Goal: Task Accomplishment & Management: Complete application form

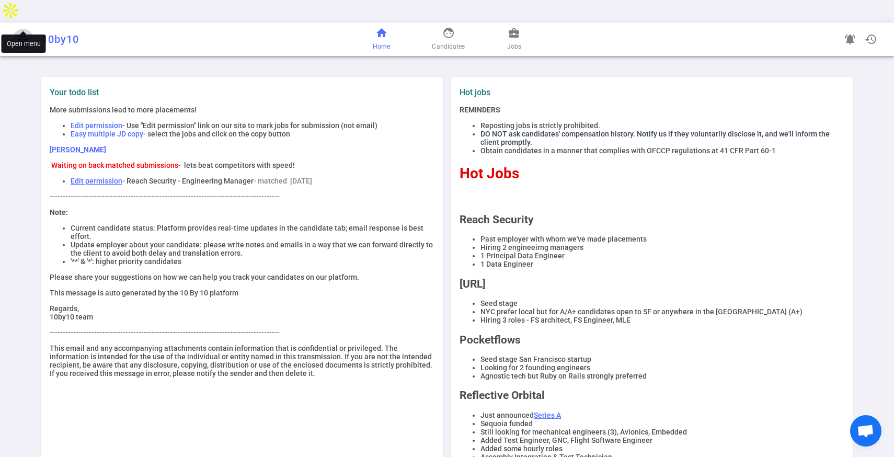
click at [24, 33] on span "menu" at bounding box center [23, 39] width 13 height 13
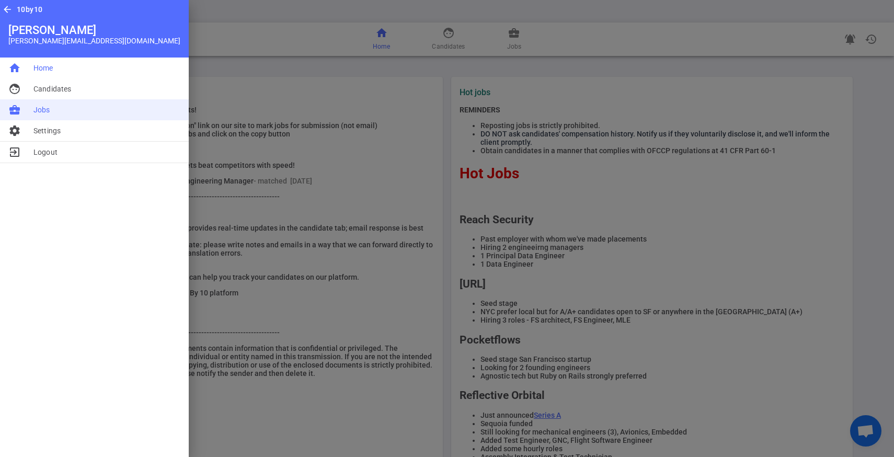
click at [38, 115] on li "business_center Jobs" at bounding box center [94, 109] width 189 height 21
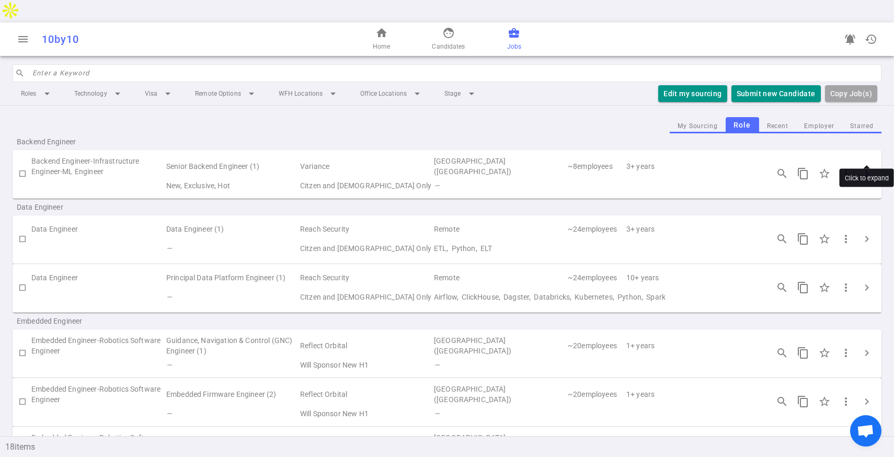
click at [864, 167] on span "chevron_right" at bounding box center [866, 173] width 13 height 13
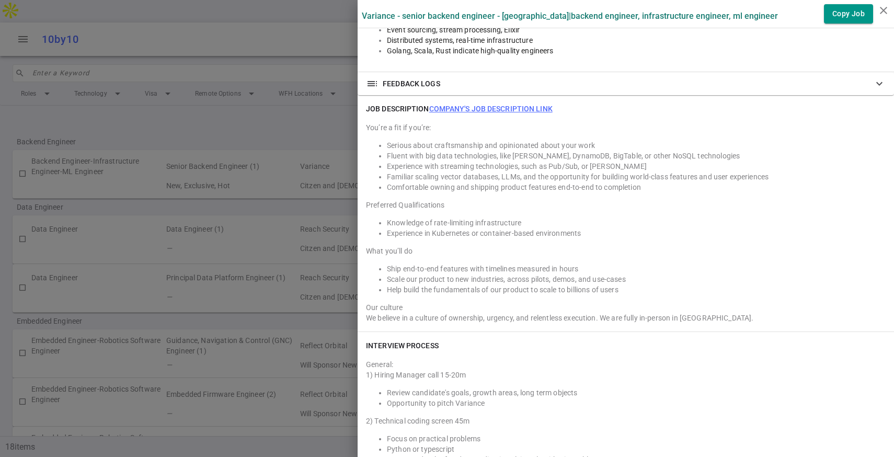
scroll to position [747, 0]
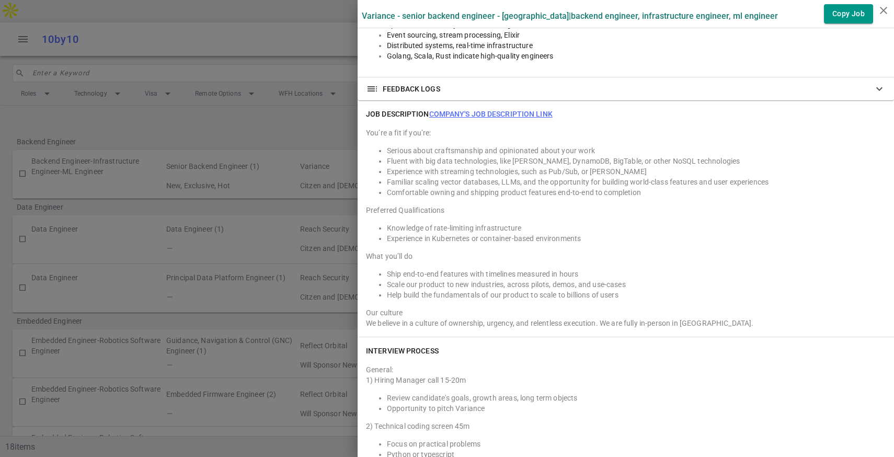
click at [500, 113] on link "Company's job description link" at bounding box center [490, 114] width 123 height 8
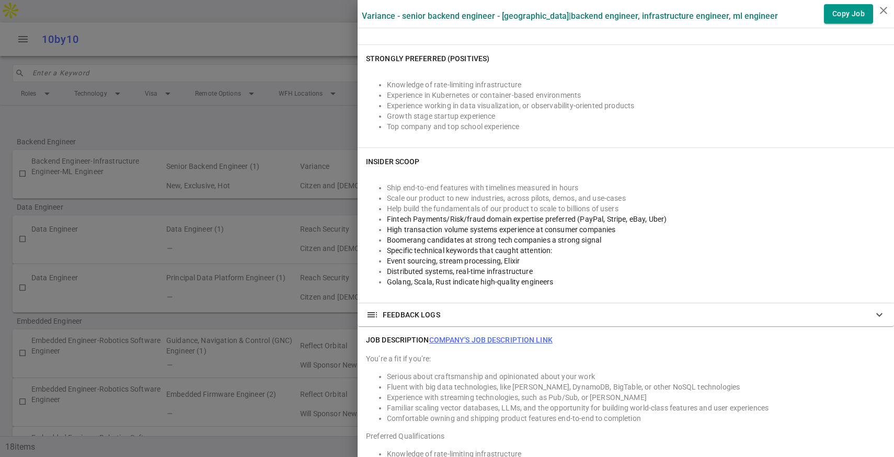
scroll to position [721, 0]
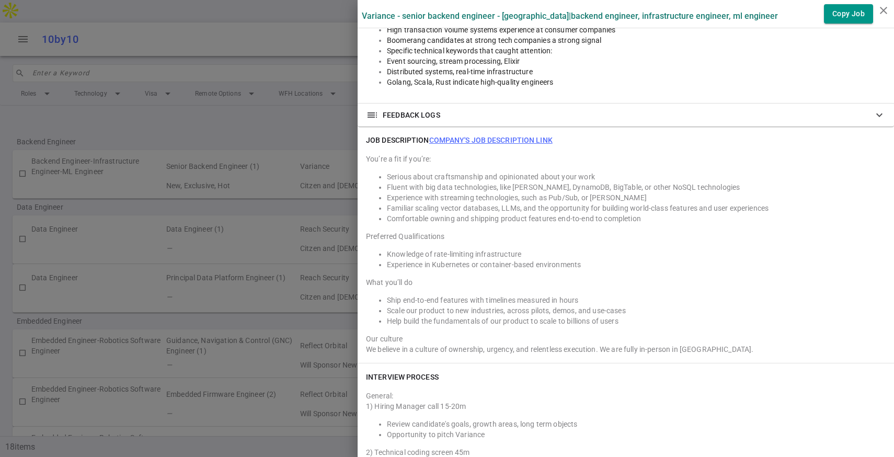
click at [475, 139] on link "Company's job description link" at bounding box center [490, 140] width 123 height 8
click at [281, 246] on div at bounding box center [447, 228] width 894 height 457
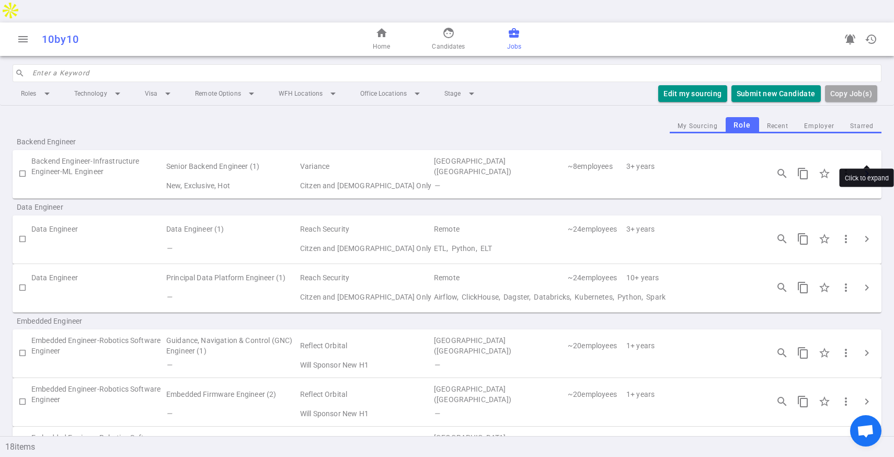
click at [866, 167] on span "chevron_right" at bounding box center [866, 173] width 13 height 13
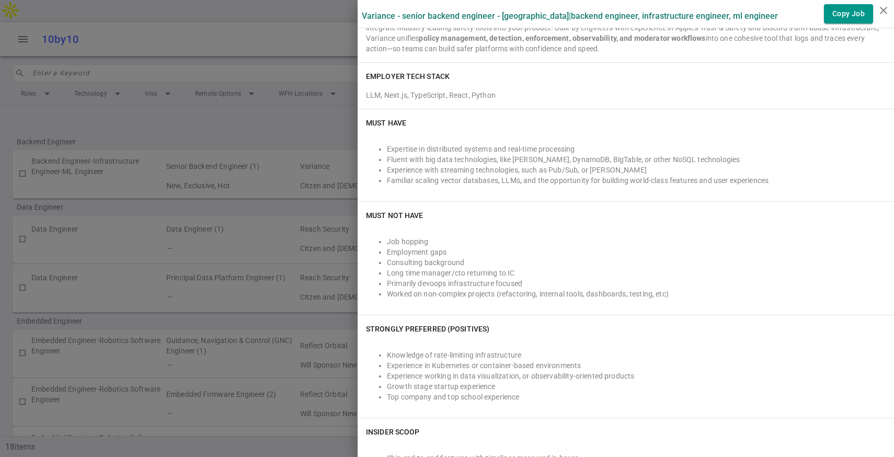
scroll to position [292, 0]
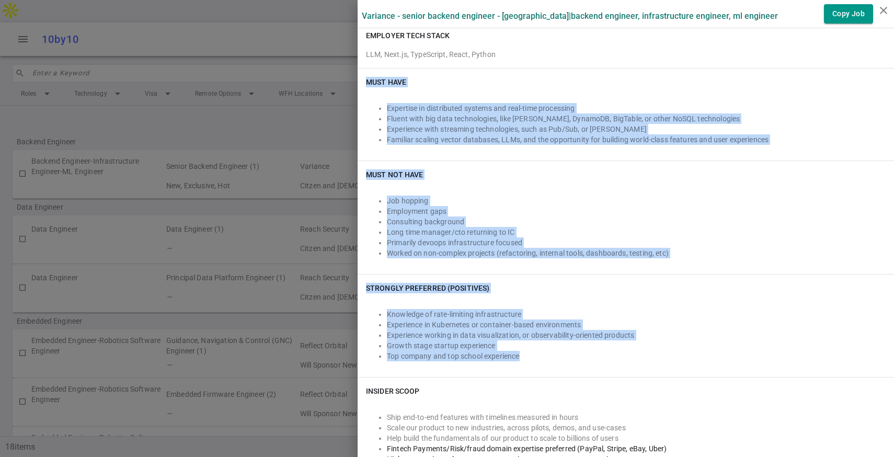
drag, startPoint x: 366, startPoint y: 225, endPoint x: 678, endPoint y: 356, distance: 338.0
click at [678, 356] on div "Must Have Expertise in distributed systems and real-time processing Fluent with…" at bounding box center [625, 222] width 536 height 309
copy div "Must Have Expertise in distributed systems and real-time processing Fluent with…"
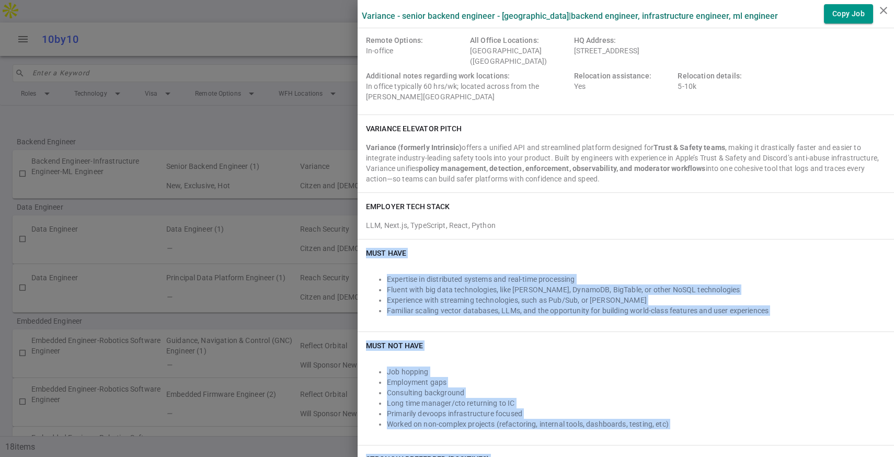
scroll to position [126, 0]
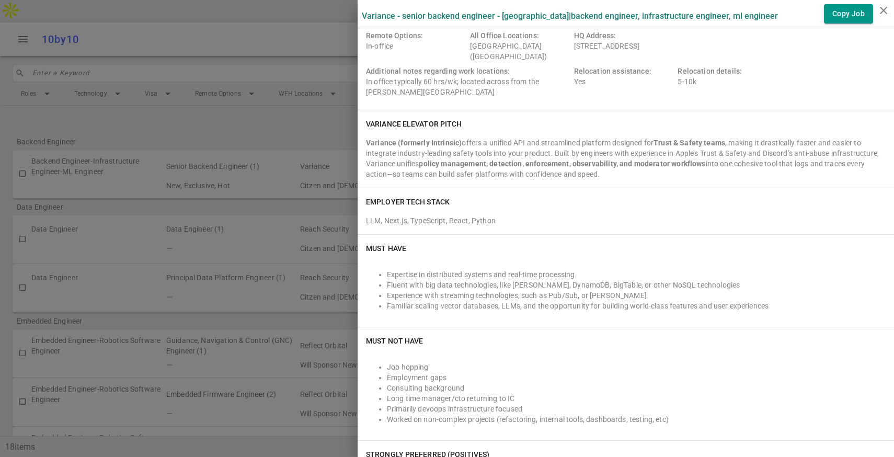
click at [488, 287] on li "Fluent with big data technologies, like [PERSON_NAME], DynamoDB, BigTable, or o…" at bounding box center [636, 285] width 499 height 10
drag, startPoint x: 441, startPoint y: 305, endPoint x: 523, endPoint y: 303, distance: 82.1
click at [523, 303] on li "Familiar scaling vector databases, LLMs, and the opportunity for building world…" at bounding box center [636, 305] width 499 height 10
copy li "vector databases, LLMs,"
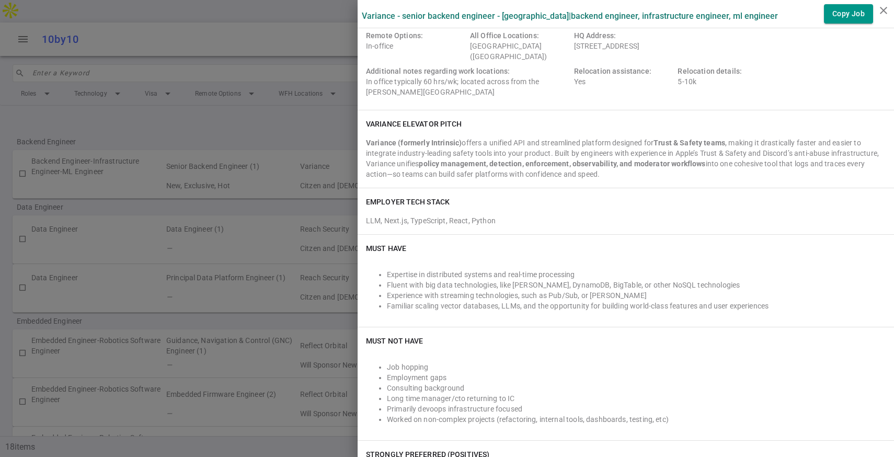
click at [135, 55] on div at bounding box center [447, 228] width 894 height 457
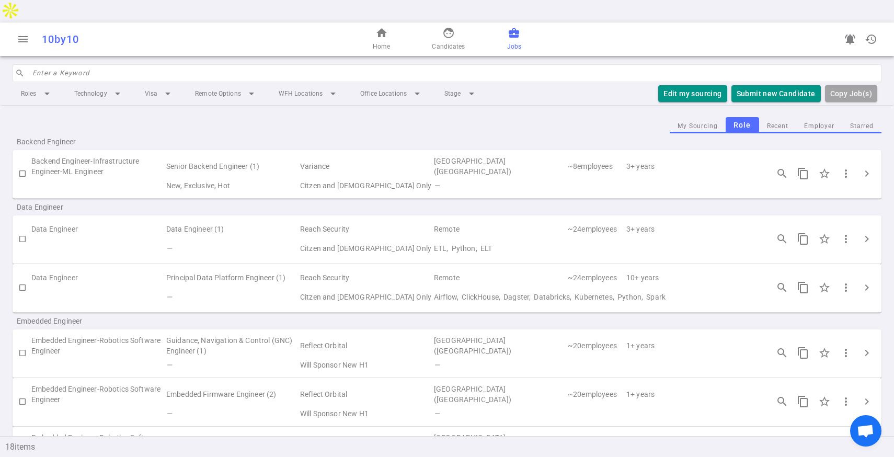
click at [302, 154] on td "Variance" at bounding box center [366, 166] width 134 height 24
click at [861, 167] on span "chevron_right" at bounding box center [866, 173] width 13 height 13
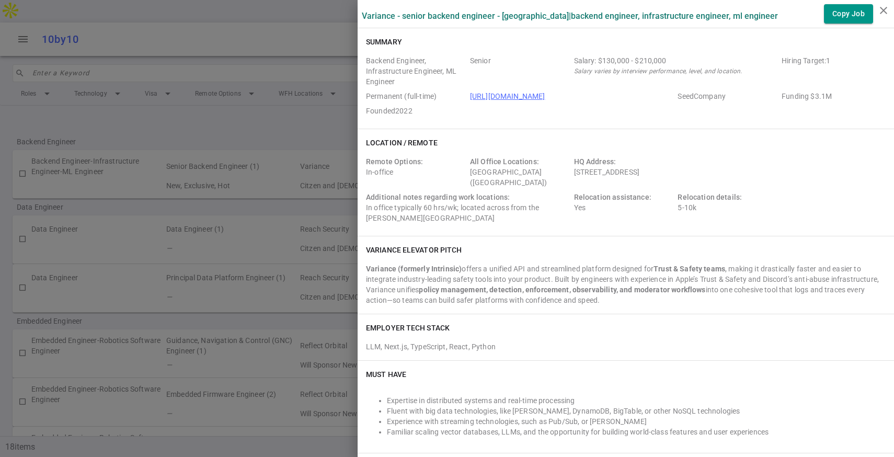
click at [125, 137] on div at bounding box center [447, 228] width 894 height 457
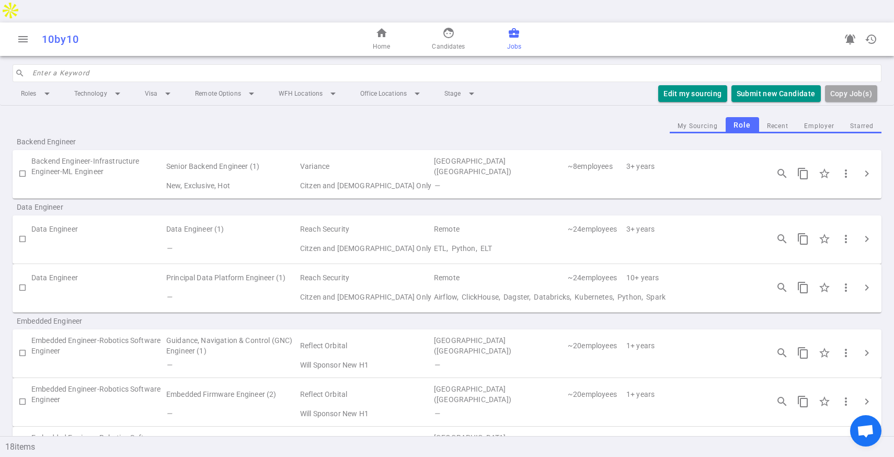
click at [23, 165] on input "checkbox" at bounding box center [23, 174] width 18 height 18
checkbox input "true"
click at [732, 85] on button "Submit Candidate to ( 1 ) Jobs" at bounding box center [762, 93] width 117 height 17
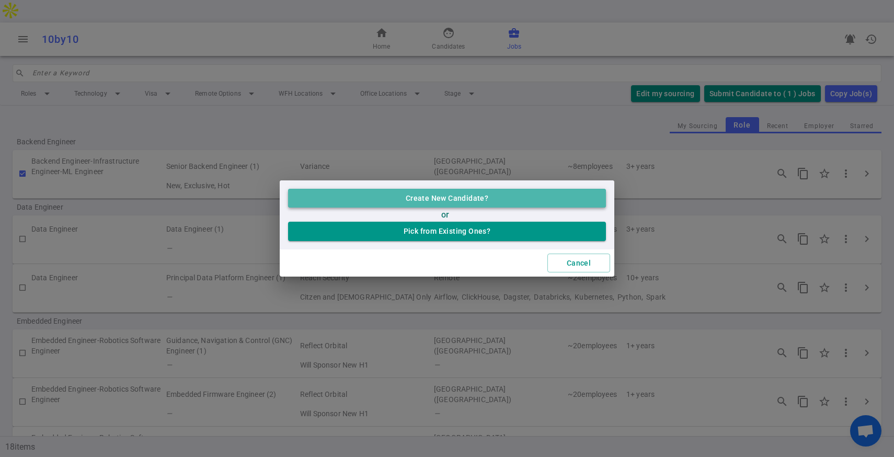
click at [461, 203] on button "Create New Candidate?" at bounding box center [447, 198] width 318 height 19
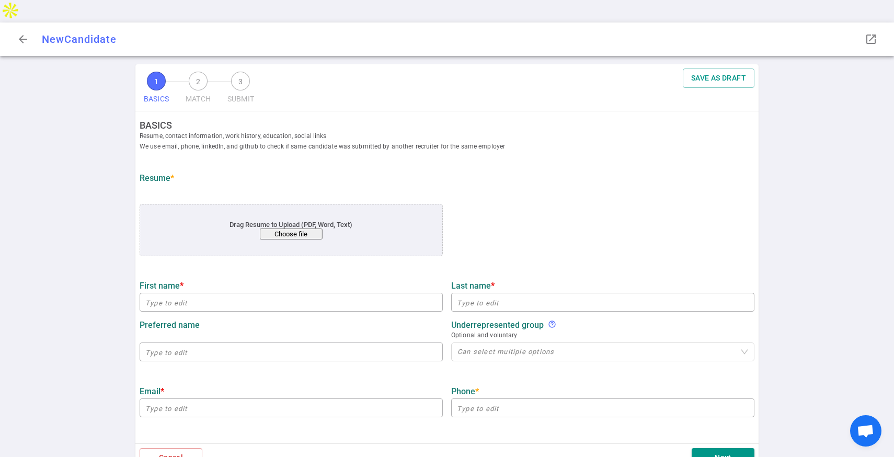
click at [295, 228] on button "Choose file" at bounding box center [291, 233] width 63 height 11
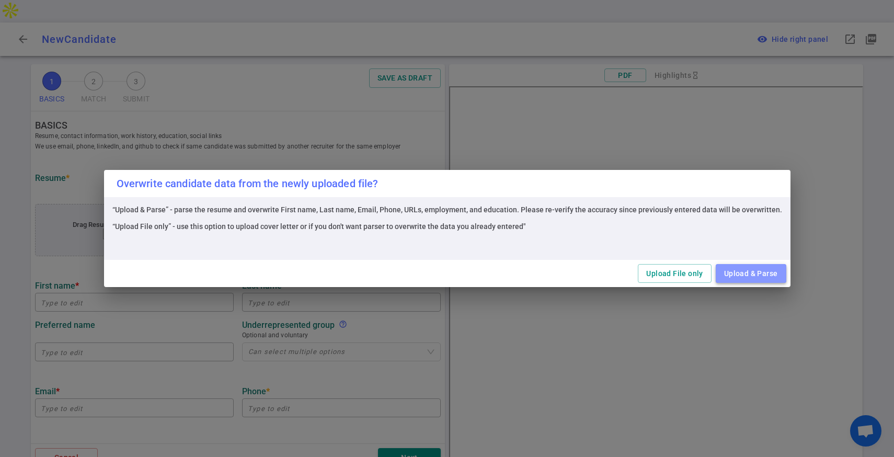
click at [751, 271] on button "Upload & Parse" at bounding box center [750, 273] width 71 height 19
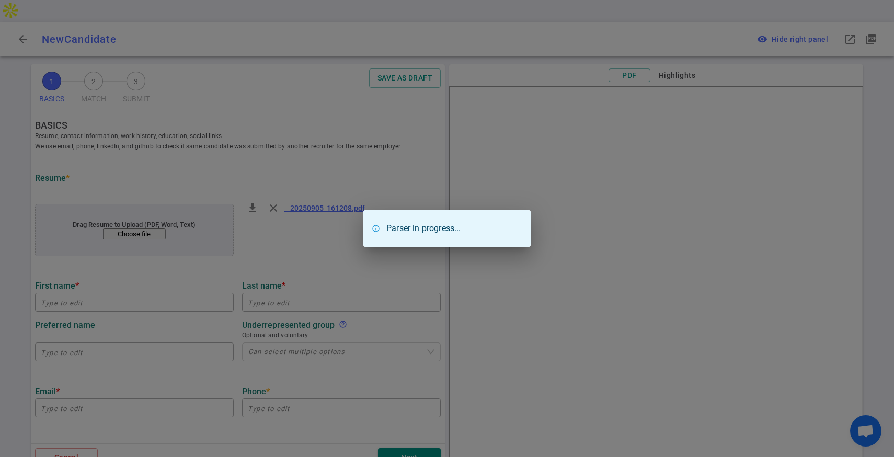
type input "[PERSON_NAME]"
type input "Abbi"
type input "[EMAIL_ADDRESS][DOMAIN_NAME]"
type input "[PHONE_NUMBER]"
type input "[GEOGRAPHIC_DATA][US_STATE]"
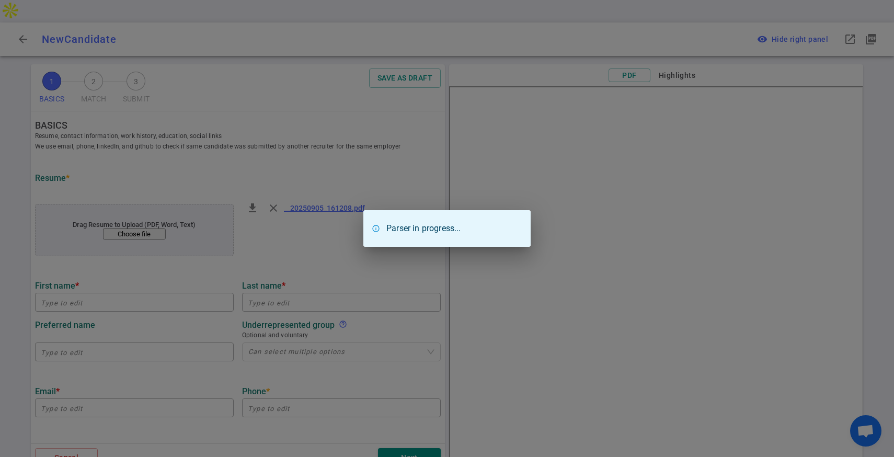
type textarea "Software Engineer"
type input "0.9"
type input "[GEOGRAPHIC_DATA][US_STATE]"
type input "Computer Science"
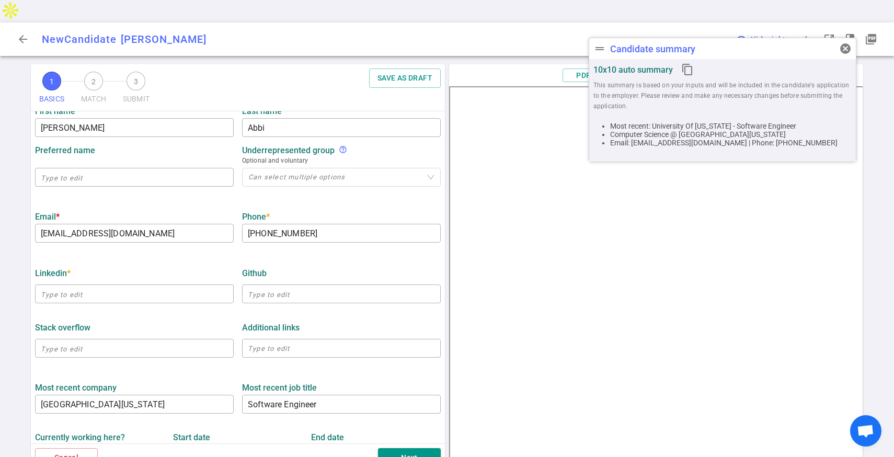
scroll to position [177, 0]
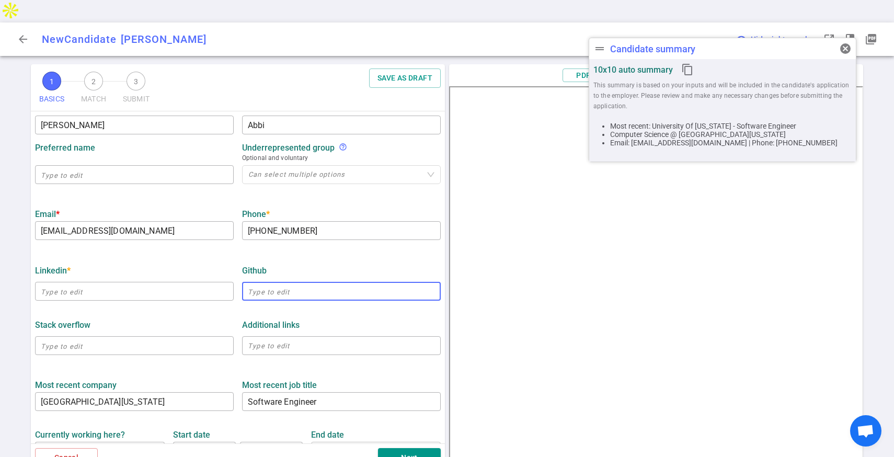
click at [265, 283] on input "text" at bounding box center [341, 291] width 199 height 17
paste input "[URL][DOMAIN_NAME]"
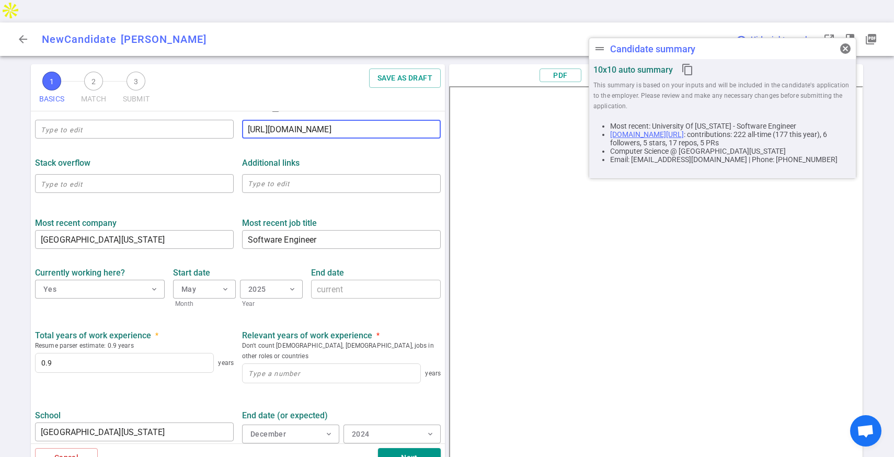
scroll to position [344, 0]
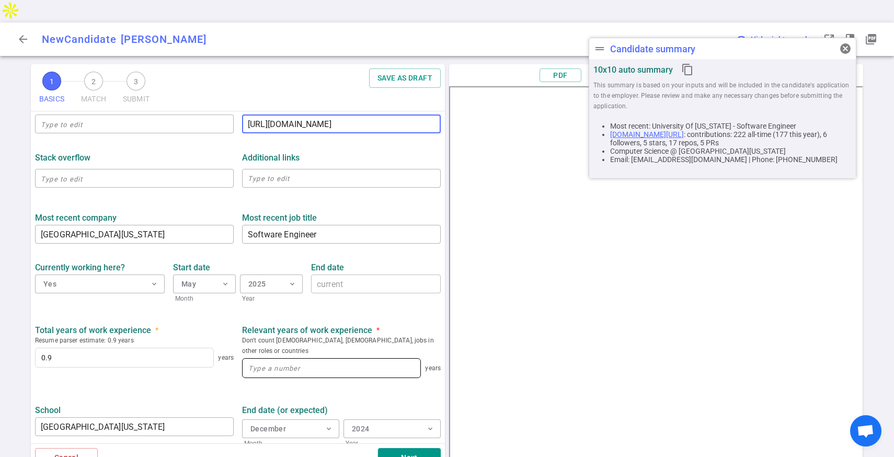
type input "[URL][DOMAIN_NAME]"
click at [306, 358] on input at bounding box center [331, 367] width 178 height 19
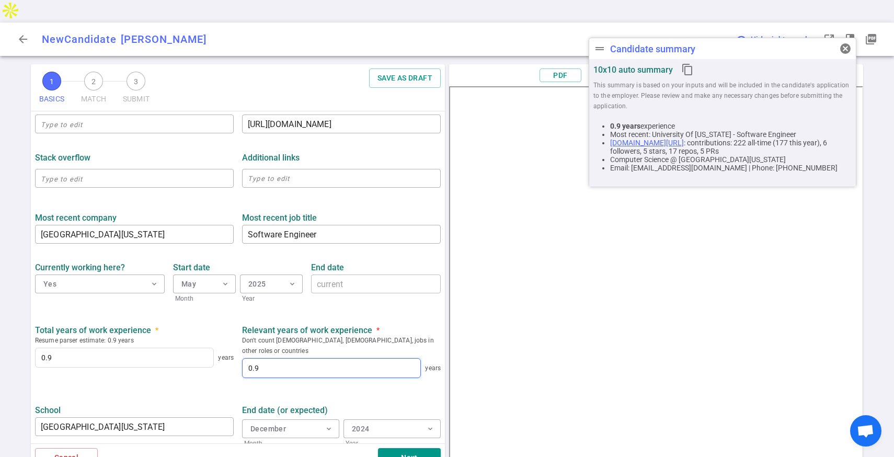
scroll to position [394, 0]
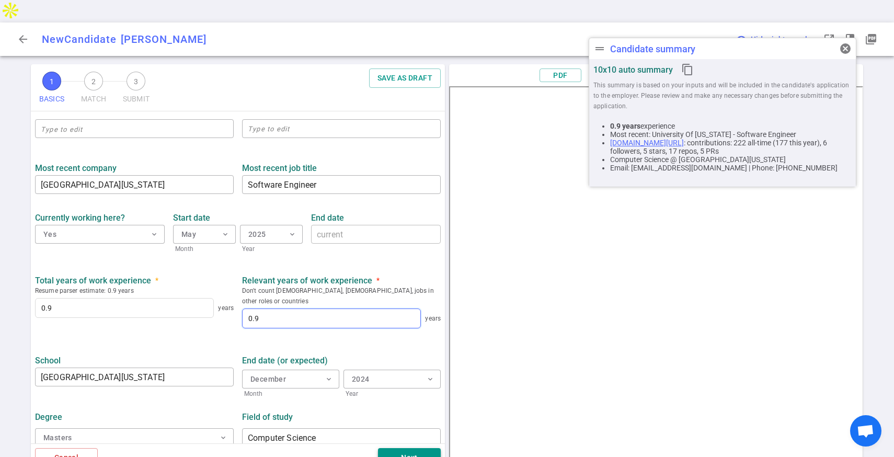
type input "0.9"
click at [408, 448] on button "Next" at bounding box center [409, 457] width 63 height 19
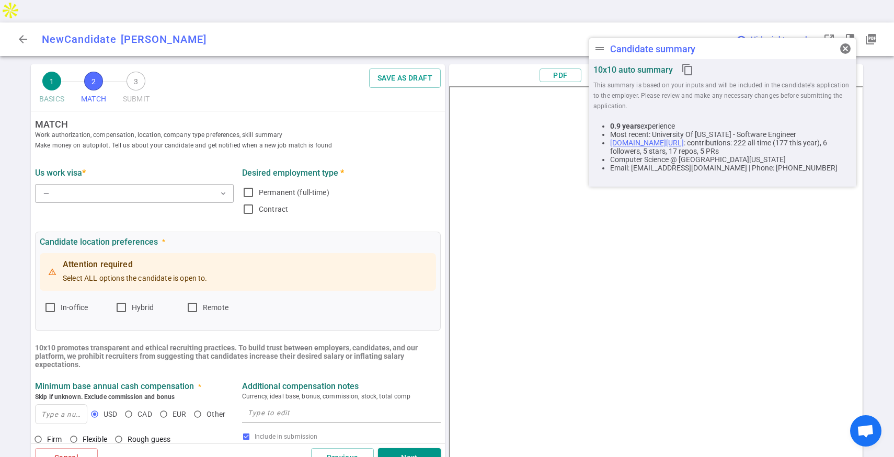
scroll to position [0, 0]
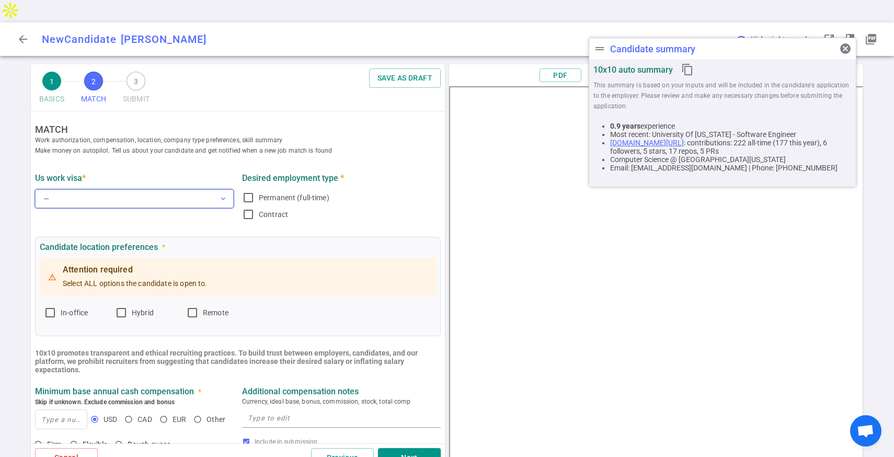
click at [86, 189] on button "— expand_more" at bounding box center [134, 198] width 199 height 19
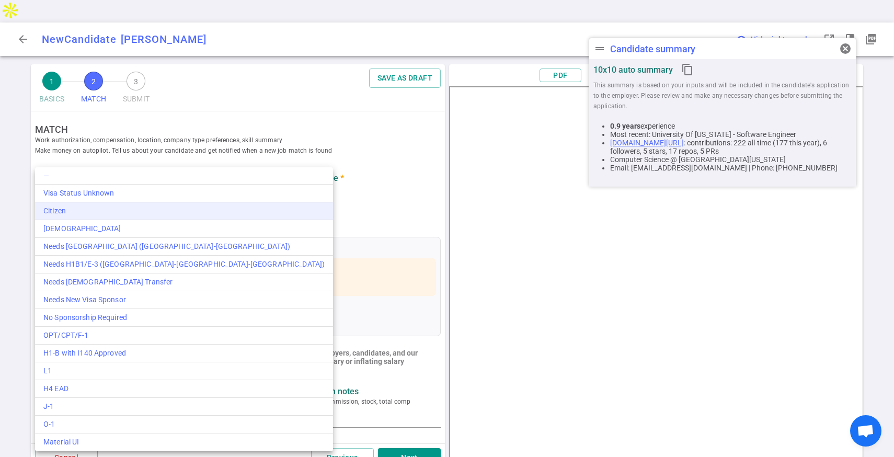
click at [77, 211] on div "Citizen" at bounding box center [183, 210] width 281 height 11
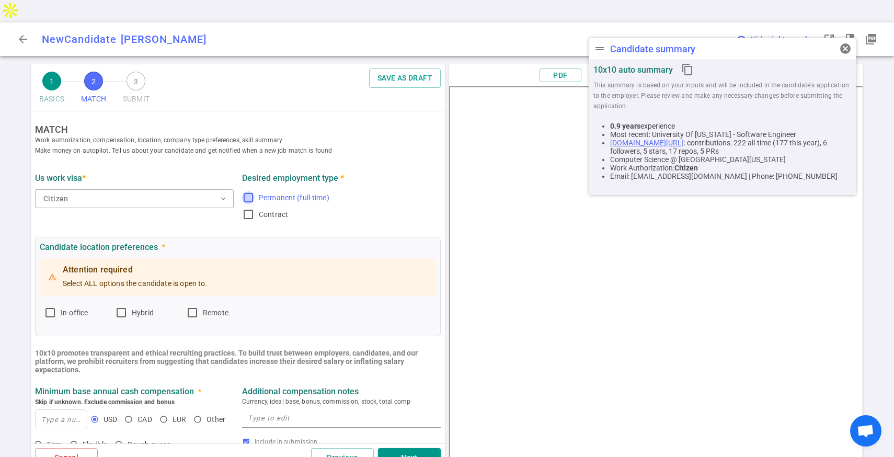
click at [249, 191] on input "Permanent (full-time)" at bounding box center [248, 197] width 13 height 13
checkbox input "true"
click at [56, 304] on label "In-office" at bounding box center [75, 312] width 63 height 17
click at [56, 306] on input "In-office" at bounding box center [50, 312] width 13 height 13
checkbox input "true"
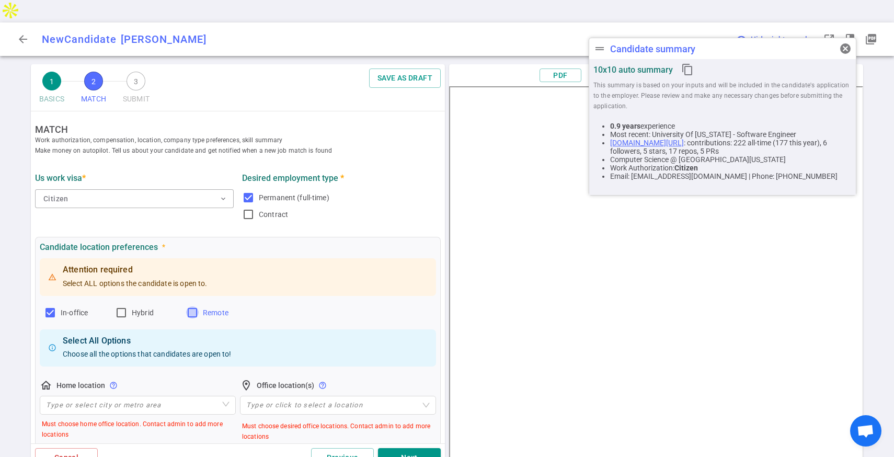
click at [194, 306] on input "Remote" at bounding box center [192, 312] width 13 height 13
checkbox input "true"
click at [131, 304] on label "Hybrid" at bounding box center [146, 312] width 63 height 17
click at [128, 306] on input "Hybrid" at bounding box center [121, 312] width 13 height 13
checkbox input "true"
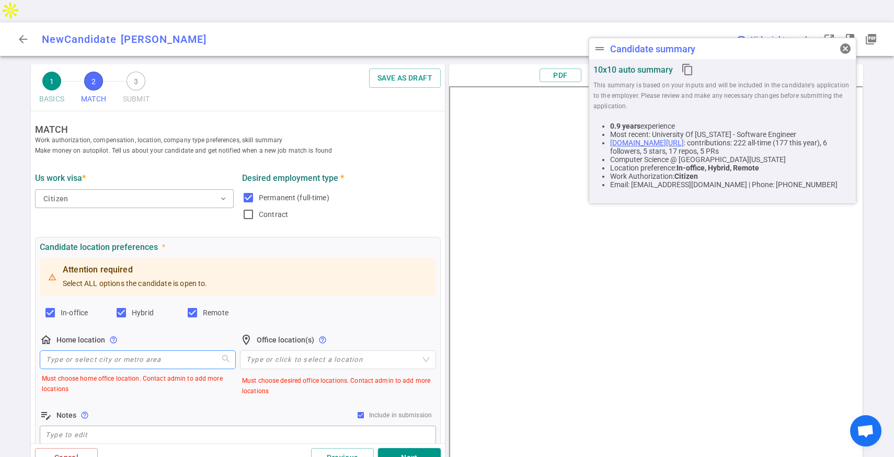
click at [142, 351] on input "search" at bounding box center [137, 360] width 183 height 18
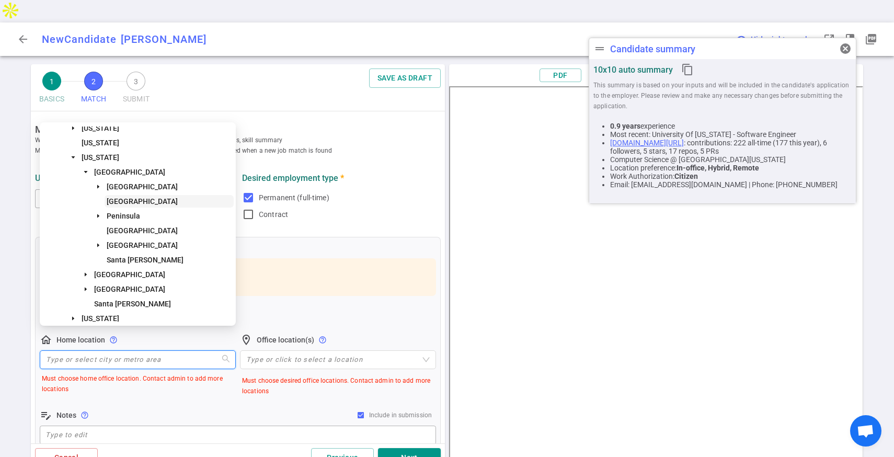
scroll to position [64, 0]
click at [146, 271] on span "[GEOGRAPHIC_DATA]" at bounding box center [129, 273] width 71 height 8
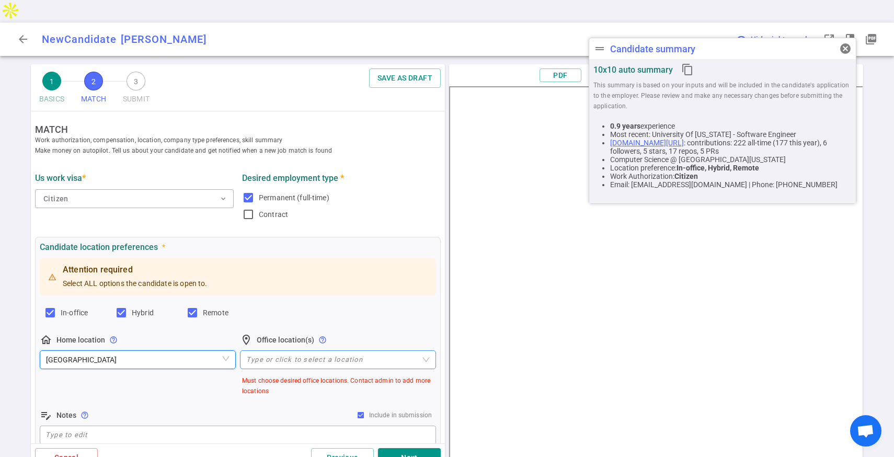
click at [291, 355] on div at bounding box center [332, 359] width 181 height 8
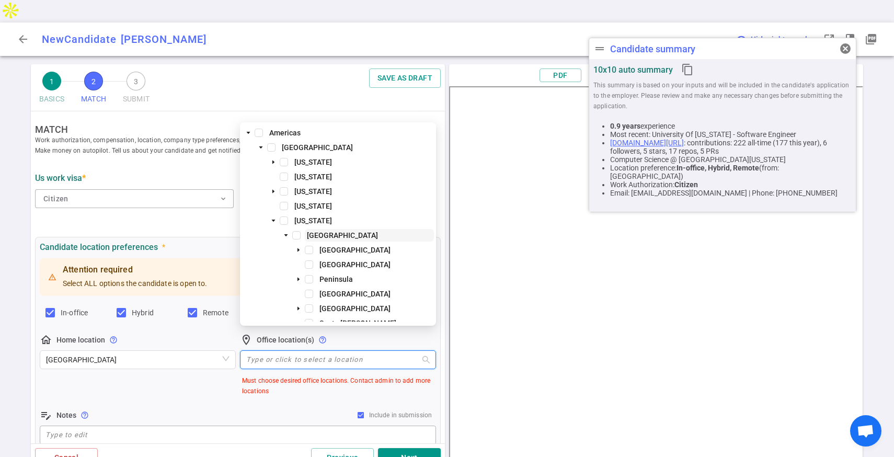
click at [324, 236] on span "[GEOGRAPHIC_DATA]" at bounding box center [342, 235] width 71 height 8
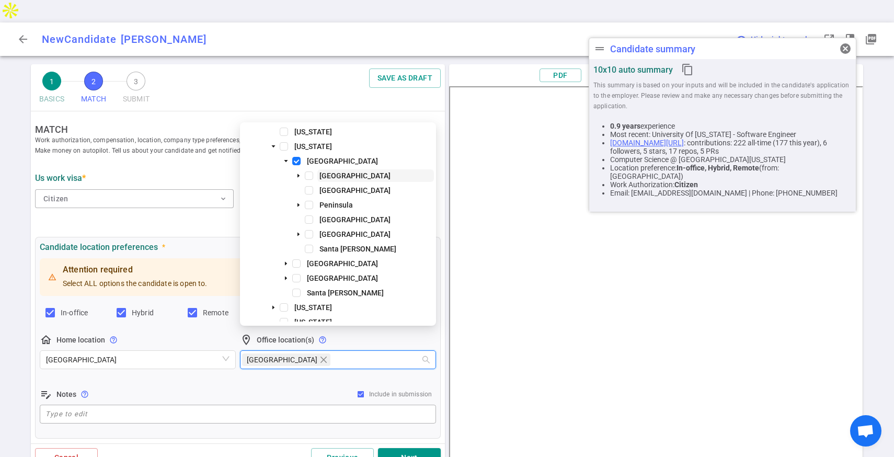
scroll to position [75, 0]
click at [326, 266] on span "[GEOGRAPHIC_DATA]" at bounding box center [342, 262] width 71 height 8
click at [316, 276] on span "[GEOGRAPHIC_DATA]" at bounding box center [342, 277] width 71 height 8
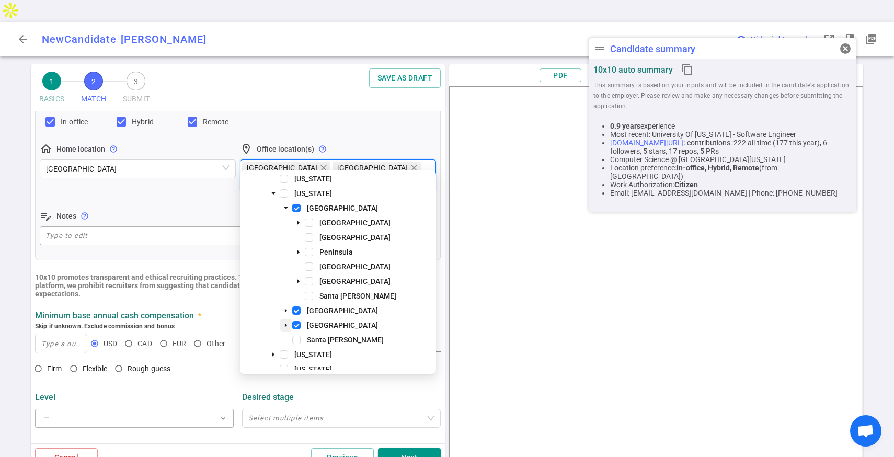
scroll to position [198, 0]
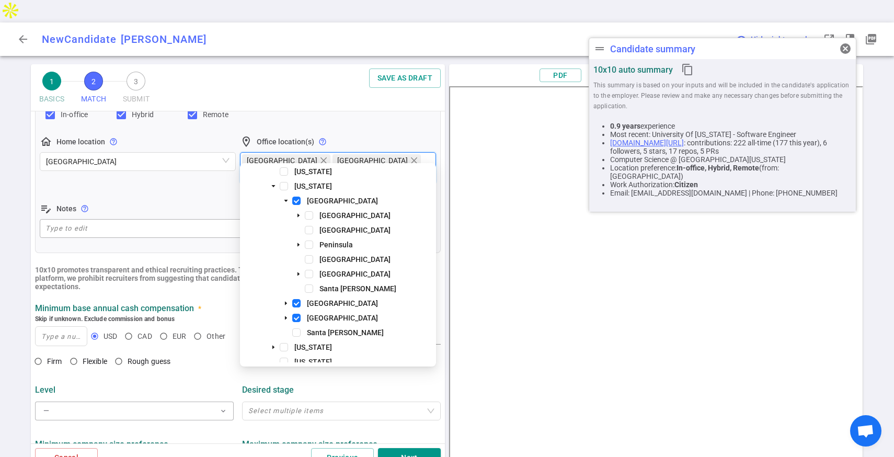
click at [171, 385] on div "Level" at bounding box center [134, 390] width 199 height 10
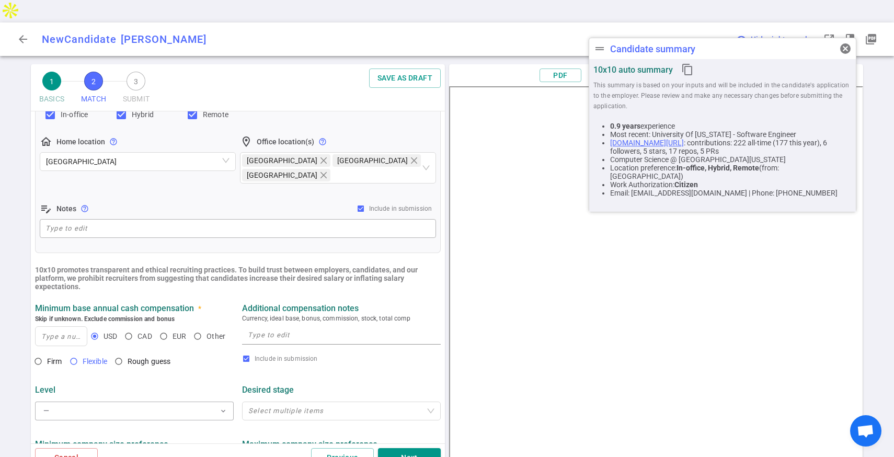
click at [74, 352] on input "Flexible" at bounding box center [74, 361] width 18 height 18
radio input "true"
click at [62, 327] on input at bounding box center [61, 336] width 51 height 19
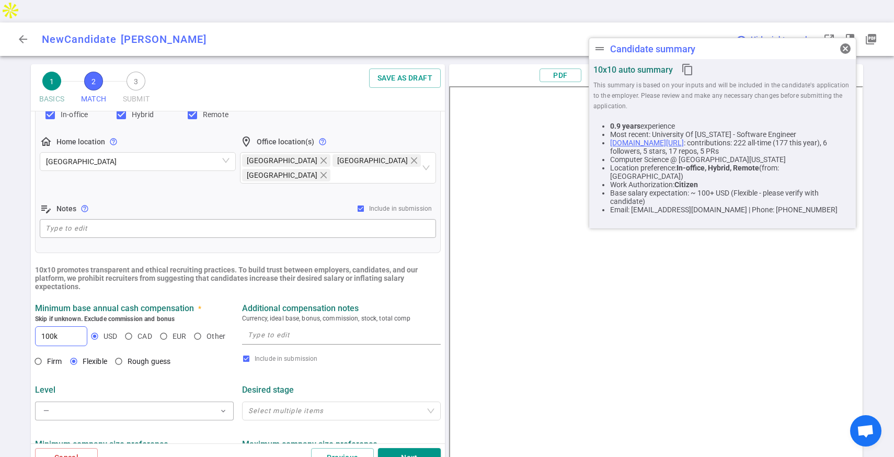
type input "100"
click at [275, 329] on textarea at bounding box center [341, 335] width 187 height 12
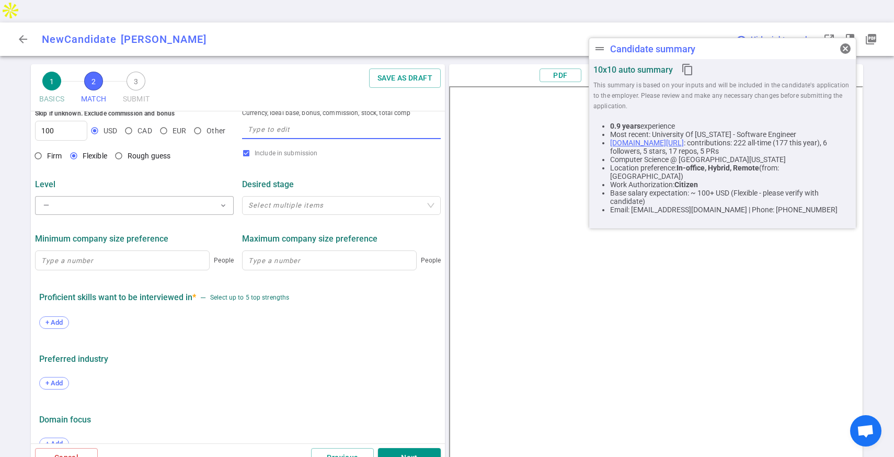
scroll to position [406, 0]
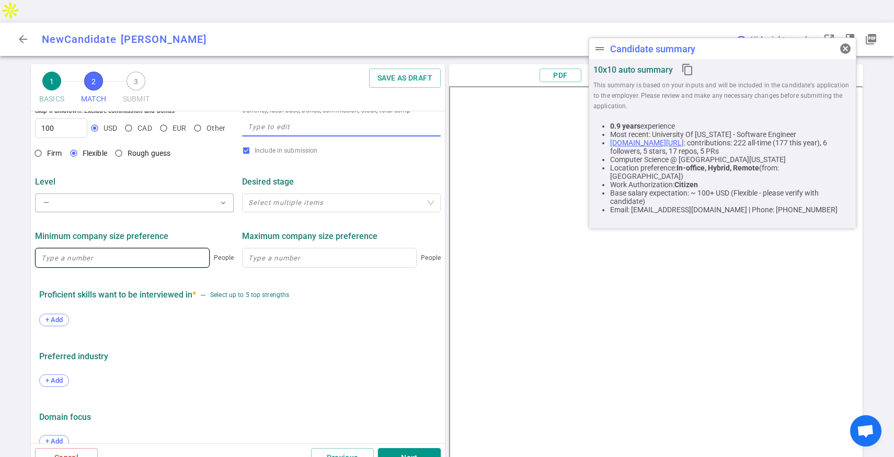
click at [106, 248] on input at bounding box center [122, 257] width 173 height 19
type input "1"
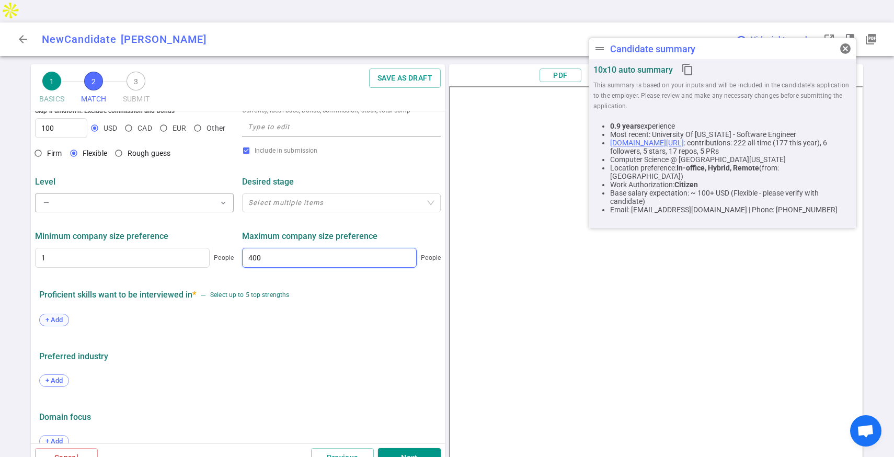
type input "400"
click at [49, 314] on div "+ Add" at bounding box center [54, 320] width 30 height 13
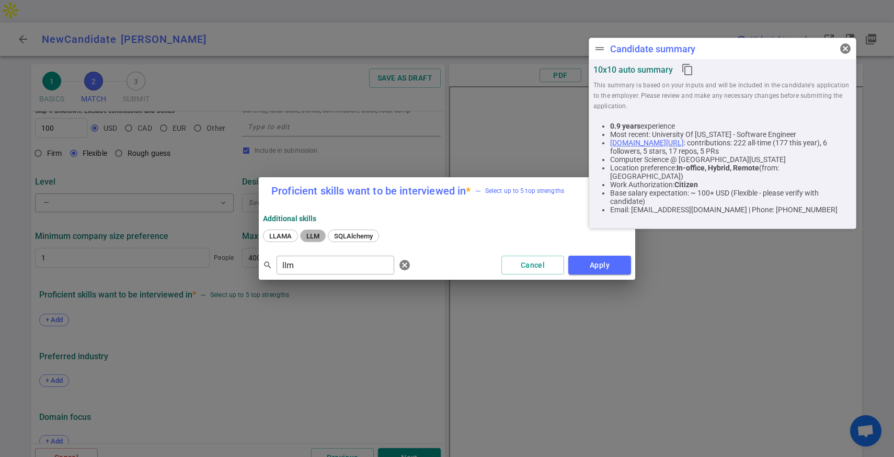
click at [309, 233] on span "LLM" at bounding box center [313, 236] width 20 height 8
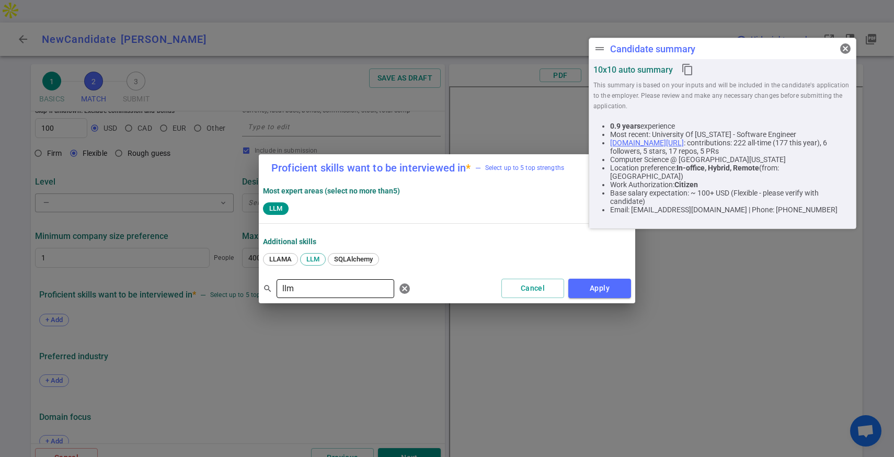
click at [297, 286] on input "llm" at bounding box center [335, 288] width 118 height 17
click at [271, 257] on span "Python" at bounding box center [279, 259] width 28 height 8
click at [309, 290] on input "pytho" at bounding box center [335, 288] width 118 height 17
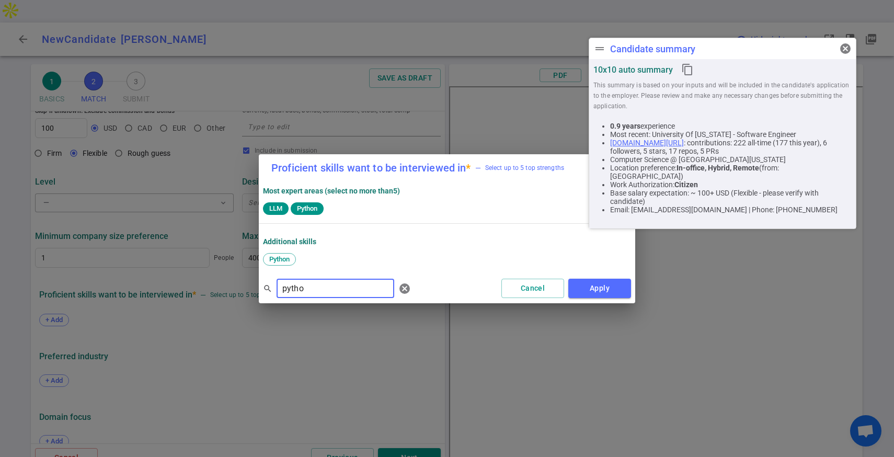
click at [309, 290] on input "pytho" at bounding box center [335, 288] width 118 height 17
click at [274, 261] on span "TypeScript" at bounding box center [285, 259] width 40 height 8
click at [314, 290] on input "types" at bounding box center [335, 288] width 118 height 17
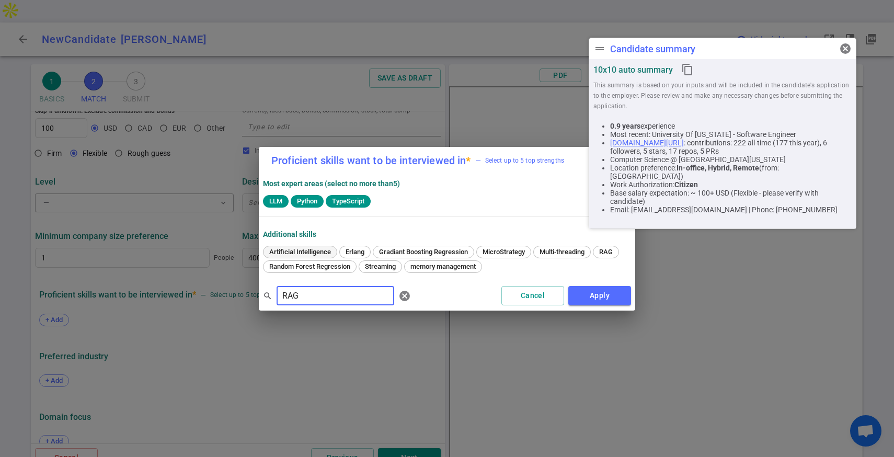
type input "RAG"
click at [322, 250] on span "Artificial Intelligence" at bounding box center [299, 252] width 69 height 8
click at [321, 296] on input "RAG" at bounding box center [335, 295] width 118 height 17
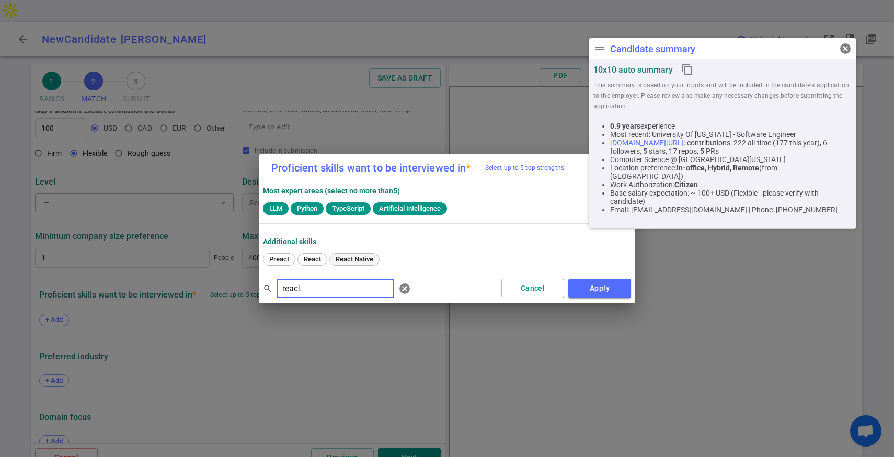
type input "react"
click at [345, 259] on span "React Native" at bounding box center [354, 259] width 45 height 8
click at [310, 261] on span "React" at bounding box center [312, 259] width 25 height 8
click at [589, 296] on button "Apply" at bounding box center [599, 288] width 63 height 19
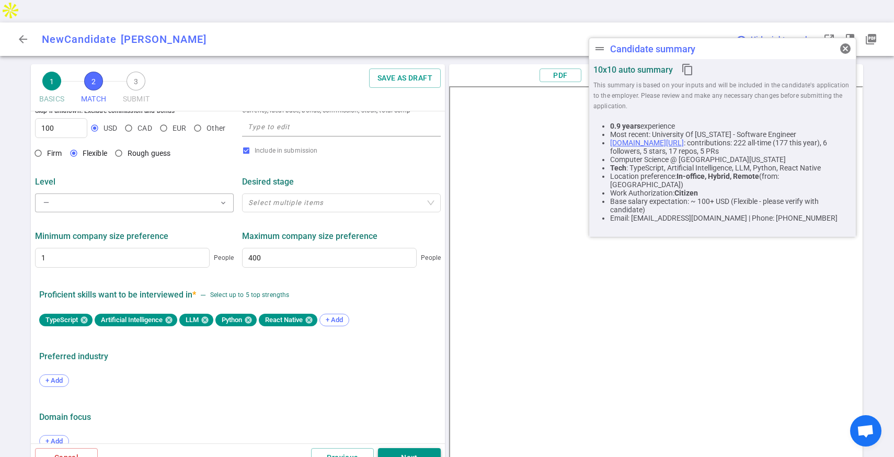
click at [406, 448] on button "Next" at bounding box center [409, 457] width 63 height 19
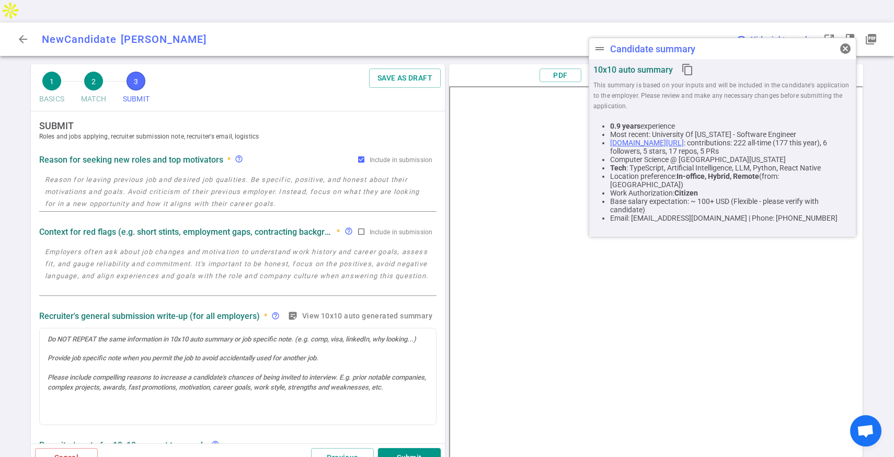
scroll to position [0, 0]
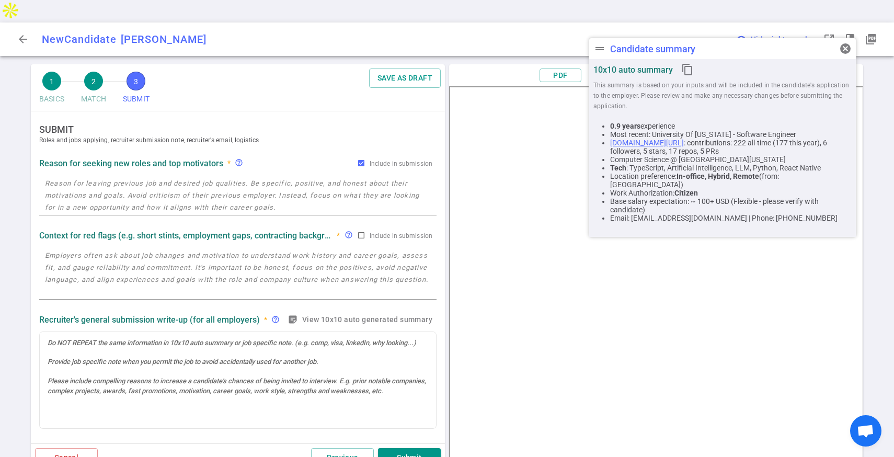
click at [140, 177] on textarea at bounding box center [238, 195] width 386 height 36
type textarea "H"
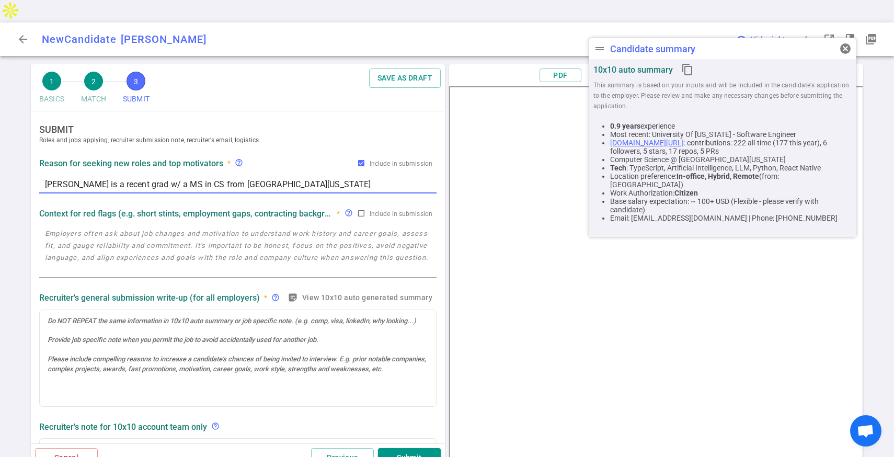
click at [314, 178] on textarea "[PERSON_NAME] is a recent grad w/ a MS in CS from [GEOGRAPHIC_DATA][US_STATE]" at bounding box center [238, 184] width 386 height 12
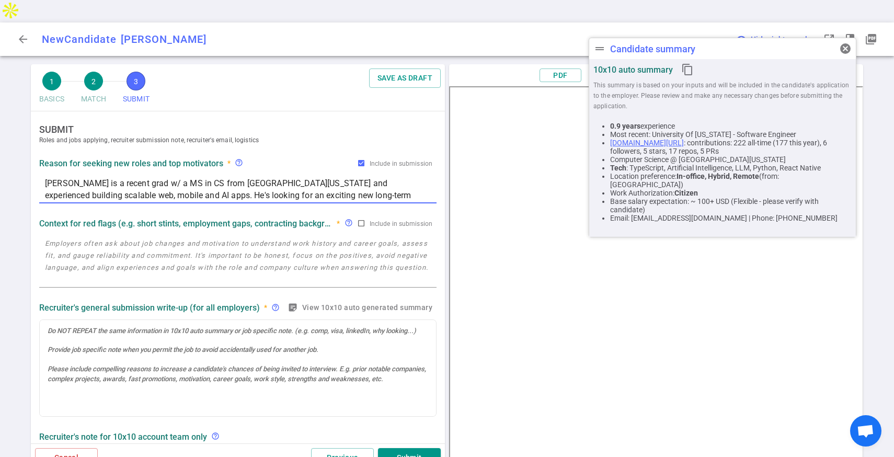
type textarea "[PERSON_NAME] is a recent grad w/ a MS in CS from [GEOGRAPHIC_DATA][US_STATE] a…"
click at [206, 240] on textarea at bounding box center [238, 261] width 386 height 48
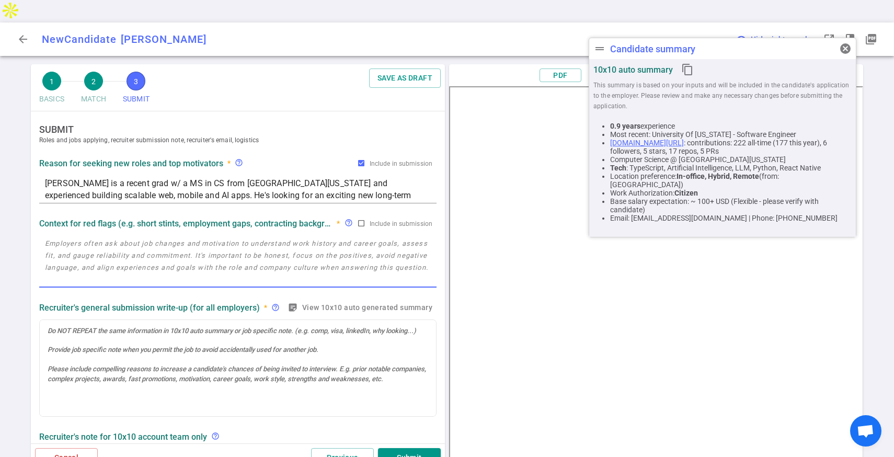
type textarea "l"
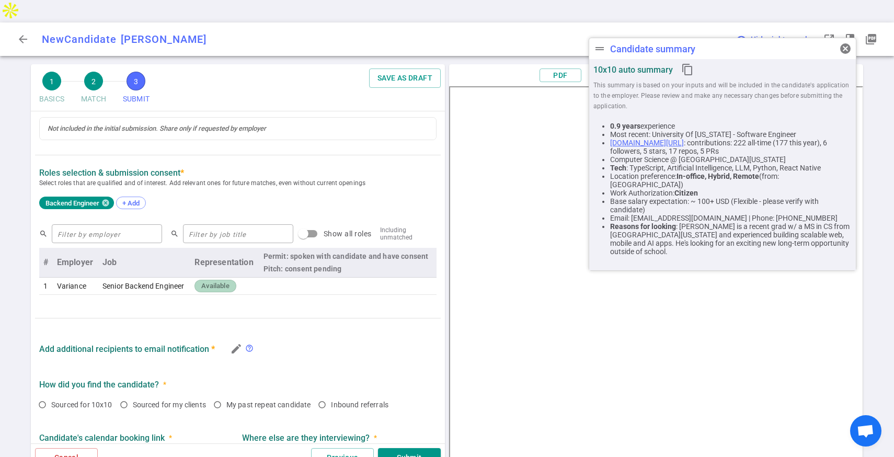
scroll to position [338, 0]
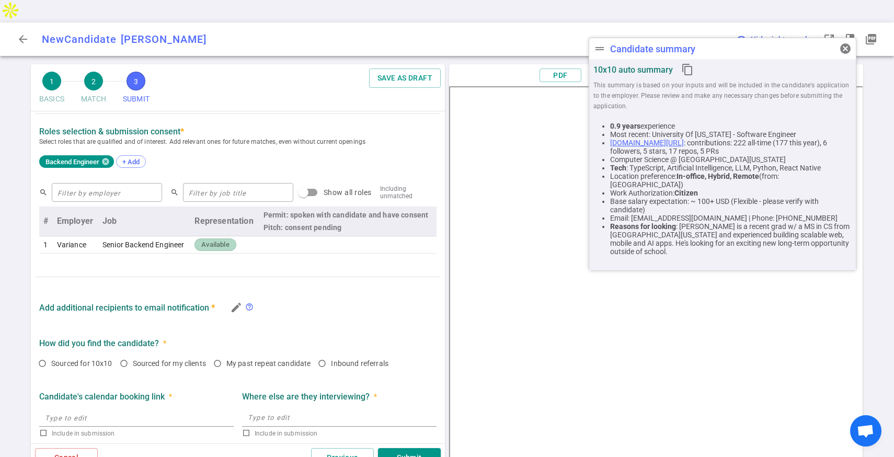
type textarea "none"
click at [223, 240] on span "Available" at bounding box center [215, 245] width 36 height 10
click at [239, 236] on td "Available" at bounding box center [224, 244] width 68 height 17
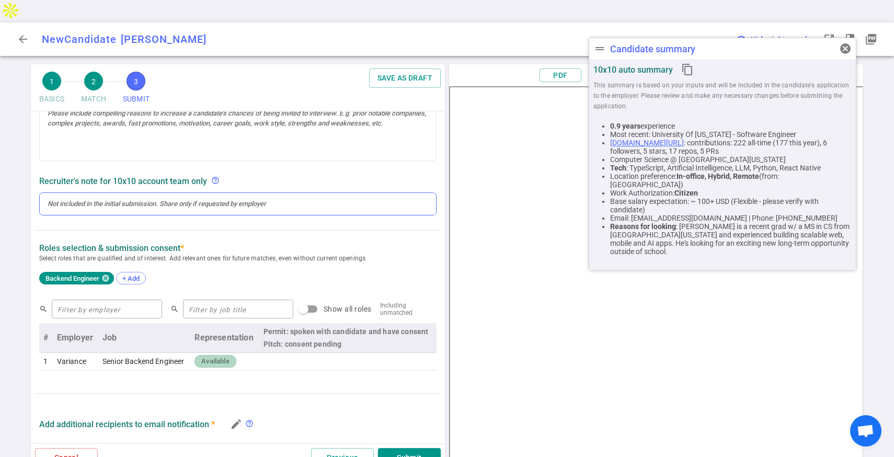
scroll to position [224, 0]
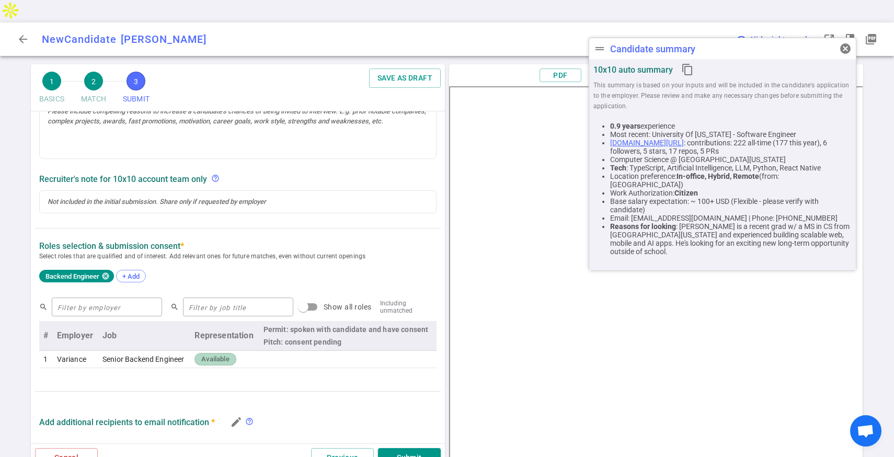
click at [226, 351] on td "Available" at bounding box center [224, 359] width 68 height 17
click at [221, 354] on span "Available" at bounding box center [215, 359] width 36 height 10
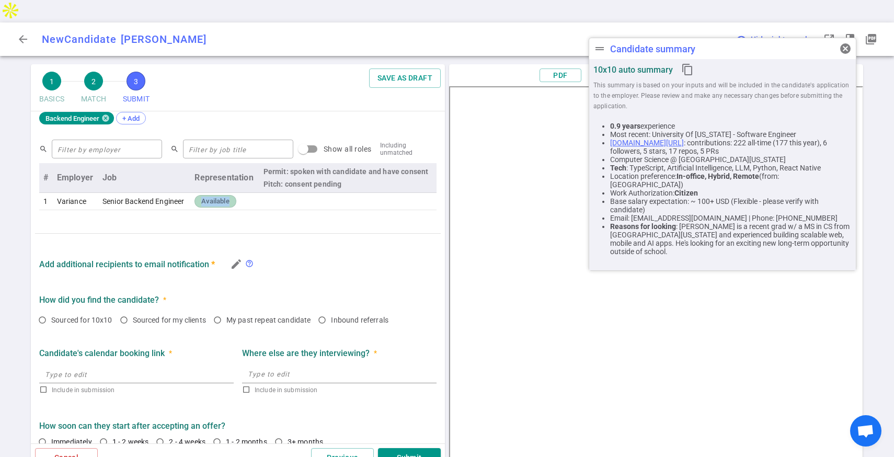
scroll to position [396, 0]
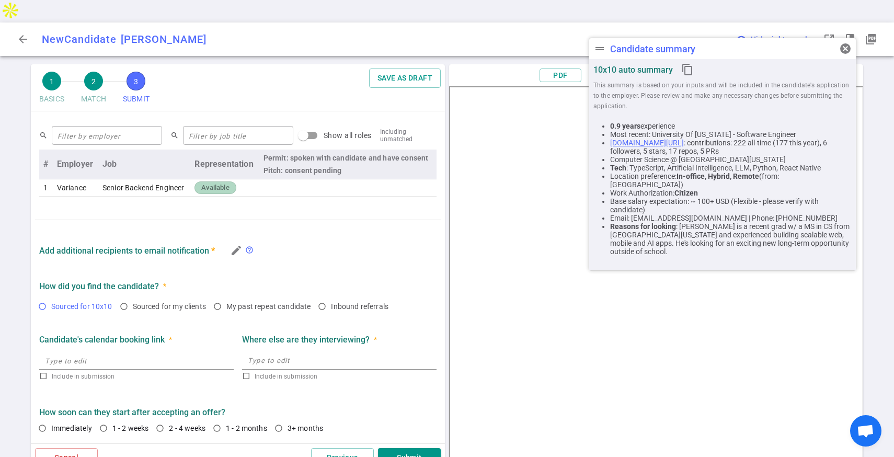
click at [60, 302] on span "Sourced for 10x10" at bounding box center [81, 306] width 61 height 8
click at [51, 297] on input "Sourced for 10x10" at bounding box center [42, 306] width 18 height 18
radio input "true"
click at [234, 302] on span "My past repeat candidate" at bounding box center [268, 306] width 85 height 8
click at [226, 297] on input "My past repeat candidate" at bounding box center [218, 306] width 18 height 18
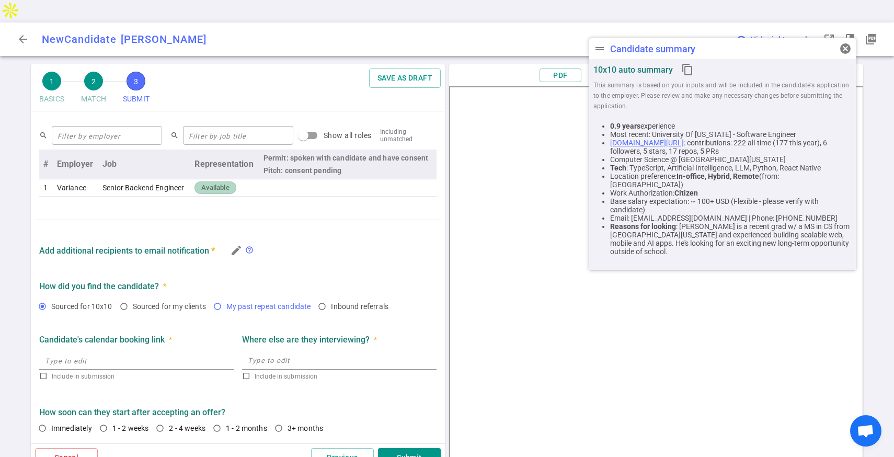
radio input "true"
click at [66, 424] on span "Immediately" at bounding box center [71, 428] width 41 height 8
click at [51, 419] on input "Immediately" at bounding box center [42, 428] width 18 height 18
radio input "true"
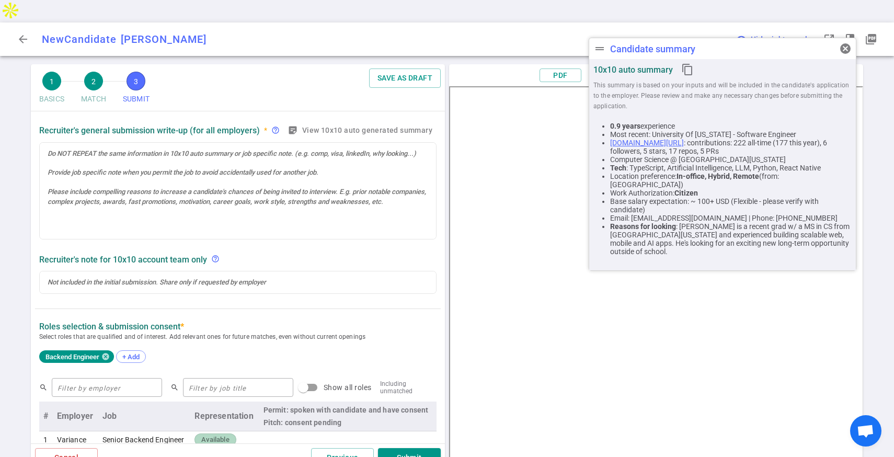
scroll to position [141, 0]
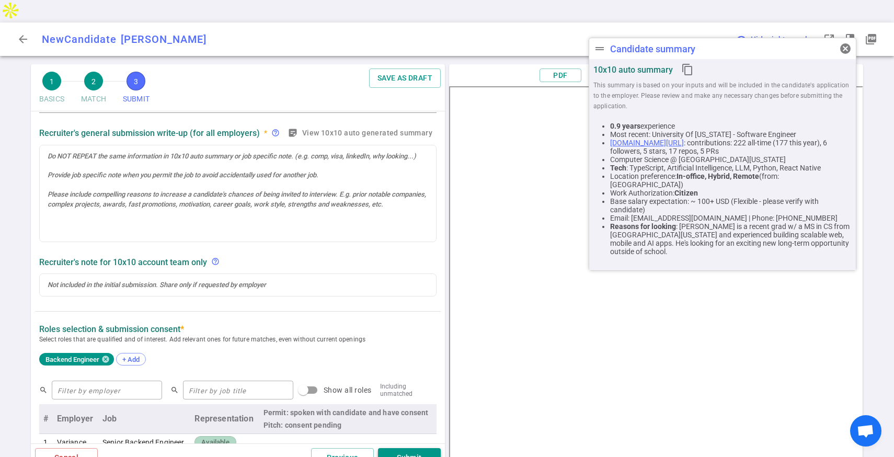
click at [408, 448] on button "Submit" at bounding box center [409, 457] width 63 height 19
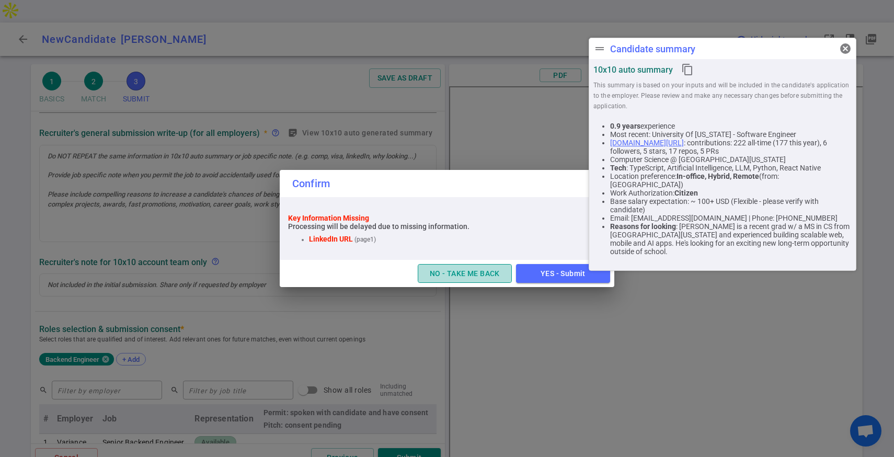
click at [499, 273] on button "NO - TAKE ME BACK" at bounding box center [465, 273] width 94 height 19
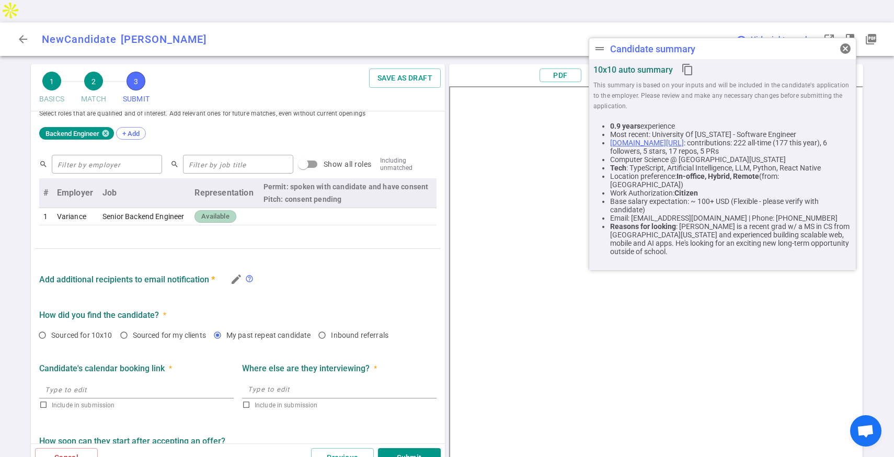
scroll to position [395, 0]
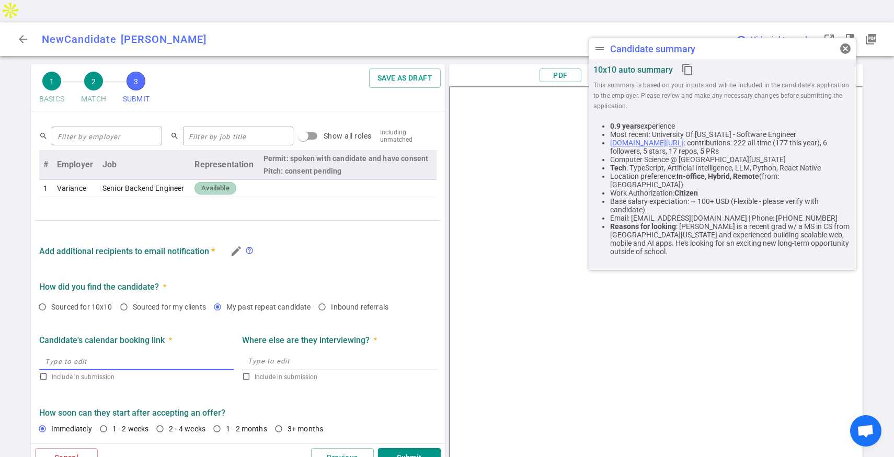
click at [124, 352] on input "text" at bounding box center [136, 360] width 194 height 17
paste input "[URL][DOMAIN_NAME]"
type input "[URL][DOMAIN_NAME]"
checkbox input "true"
click at [408, 448] on button "Submit" at bounding box center [409, 457] width 63 height 19
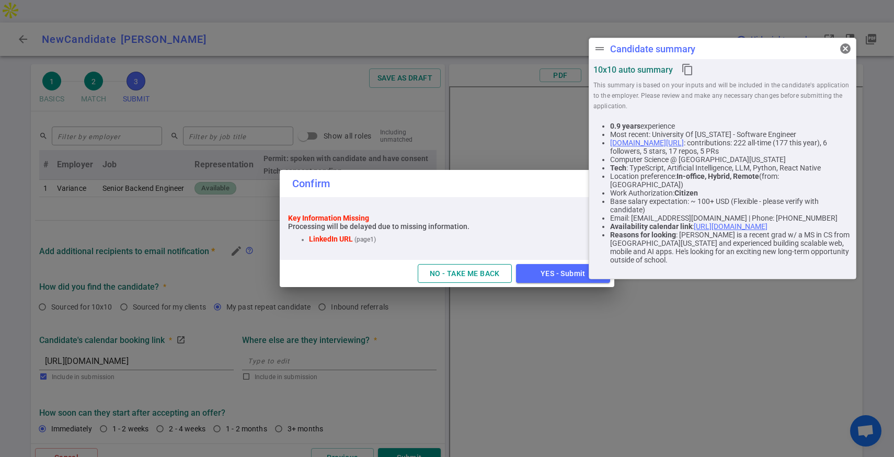
click at [455, 273] on button "NO - TAKE ME BACK" at bounding box center [465, 273] width 94 height 19
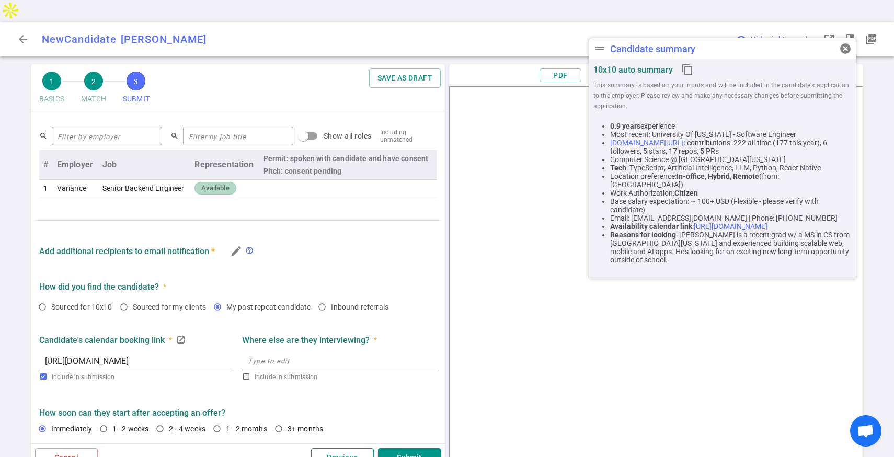
click at [329, 448] on button "Previous" at bounding box center [342, 457] width 63 height 19
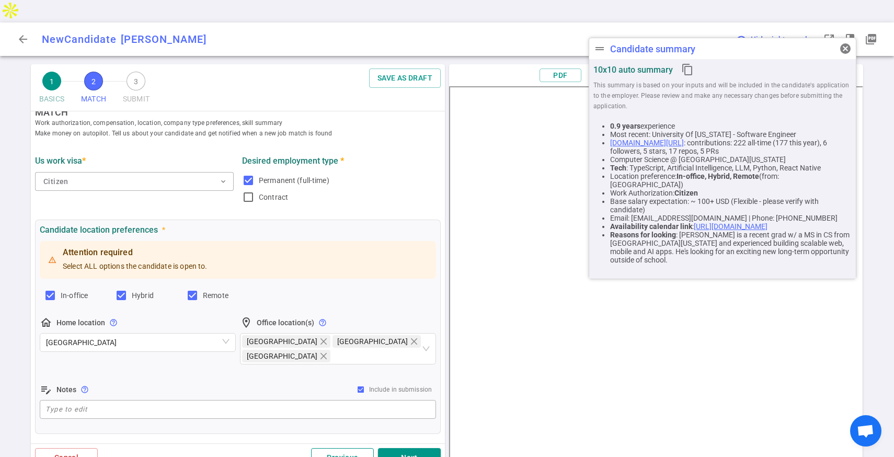
scroll to position [0, 0]
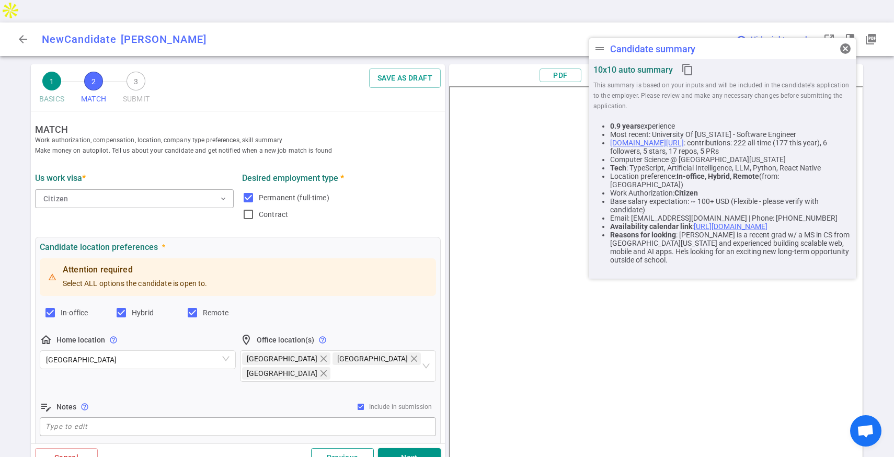
click at [328, 448] on button "Previous" at bounding box center [342, 457] width 63 height 19
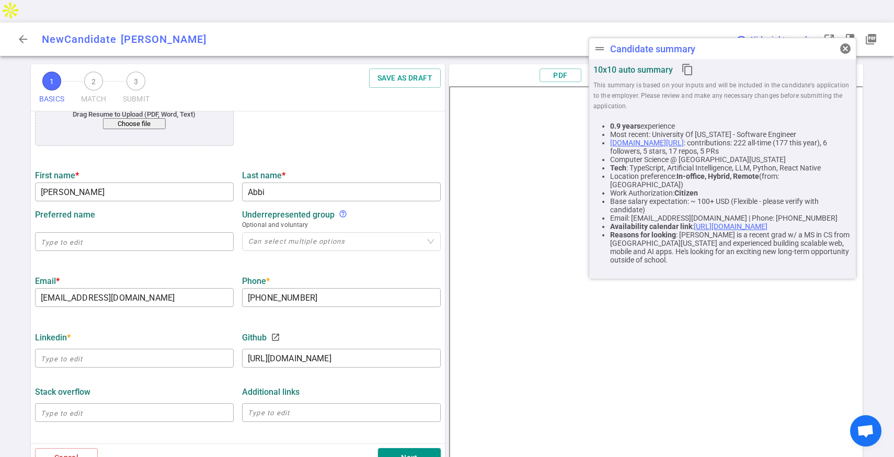
scroll to position [143, 0]
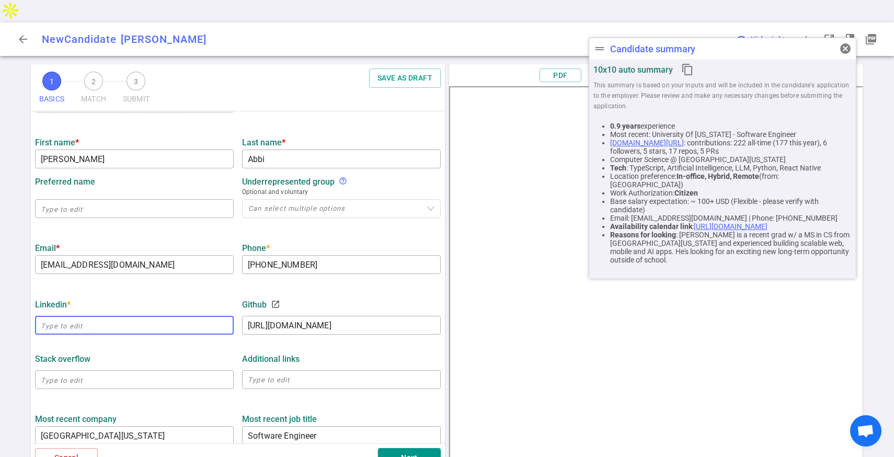
click at [153, 317] on input "text" at bounding box center [134, 325] width 199 height 17
paste input "[URL][DOMAIN_NAME]"
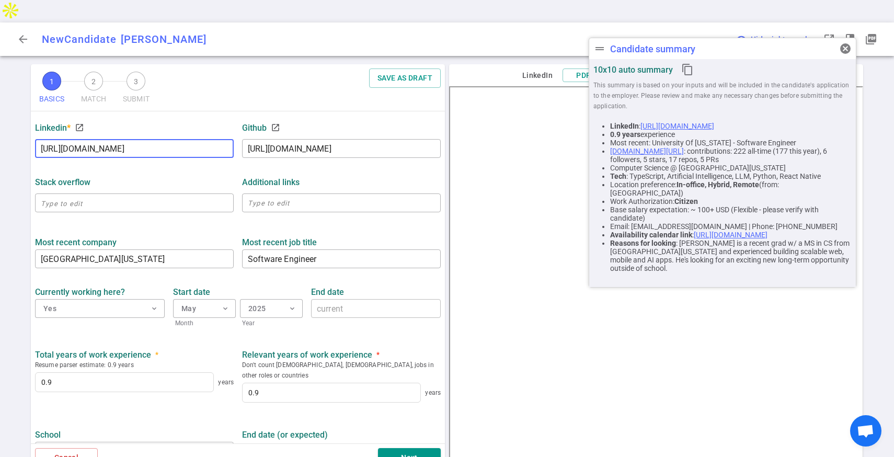
scroll to position [326, 0]
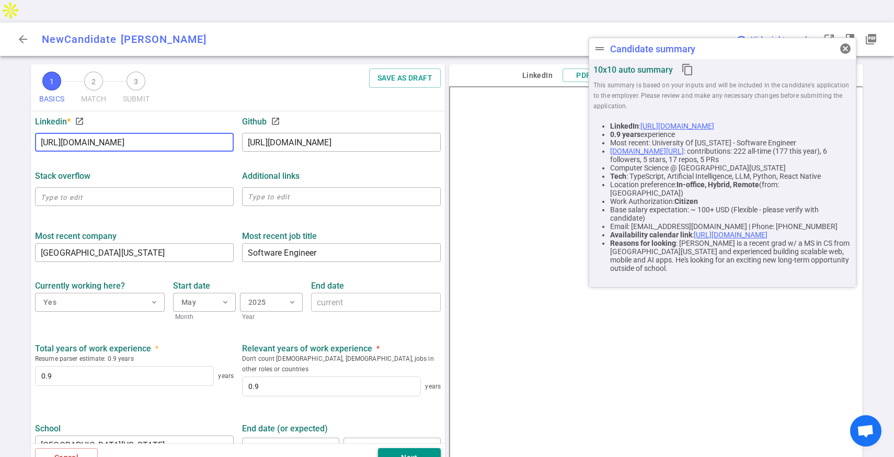
type input "[URL][DOMAIN_NAME]"
click at [408, 448] on button "Next" at bounding box center [409, 457] width 63 height 19
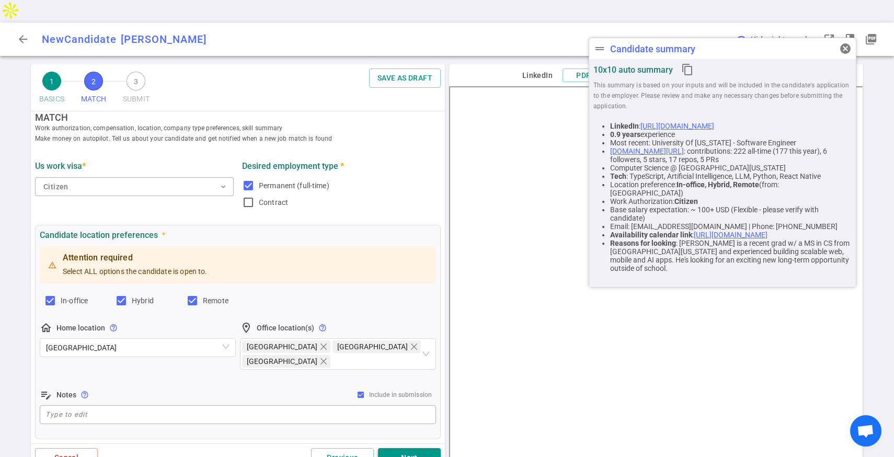
click at [408, 448] on button "Next" at bounding box center [409, 457] width 63 height 19
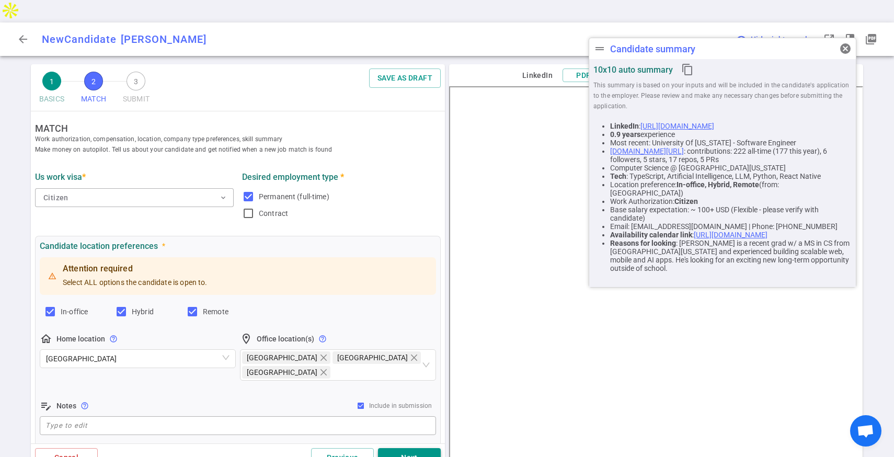
scroll to position [0, 0]
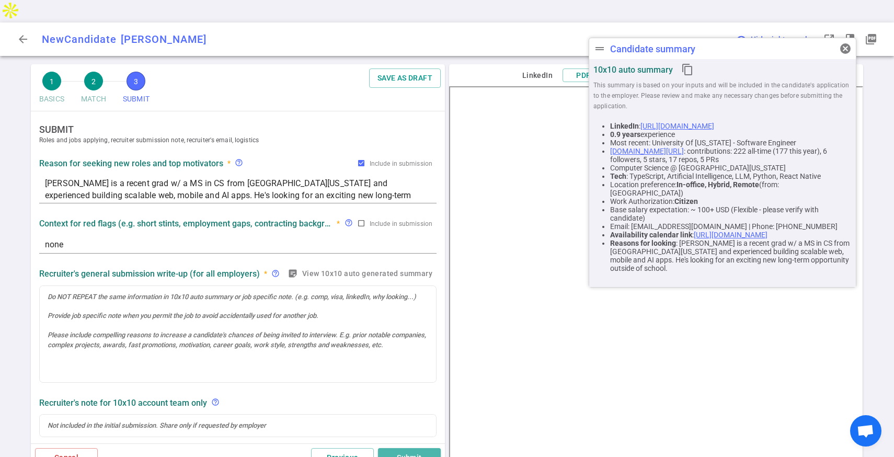
click at [408, 448] on button "Submit" at bounding box center [409, 457] width 63 height 19
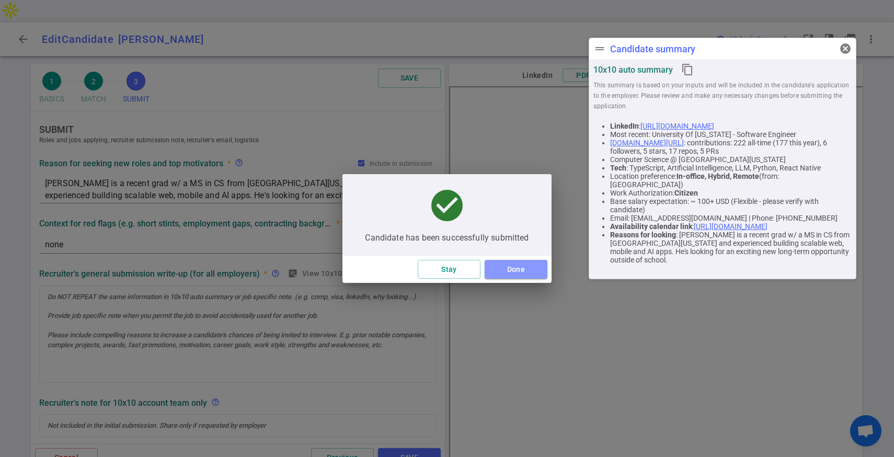
click at [518, 267] on button "Done" at bounding box center [515, 269] width 63 height 19
